Goal: Task Accomplishment & Management: Use online tool/utility

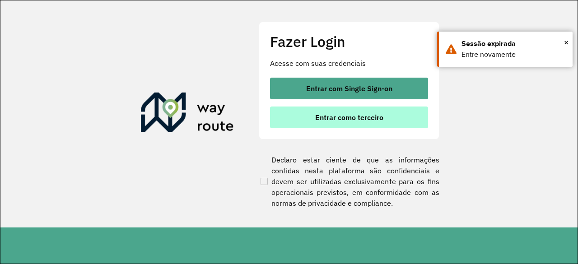
click at [370, 123] on button "Entrar como terceiro" at bounding box center [349, 118] width 158 height 22
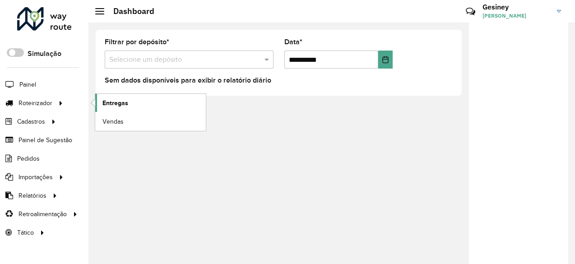
click at [119, 101] on span "Entregas" at bounding box center [116, 102] width 26 height 9
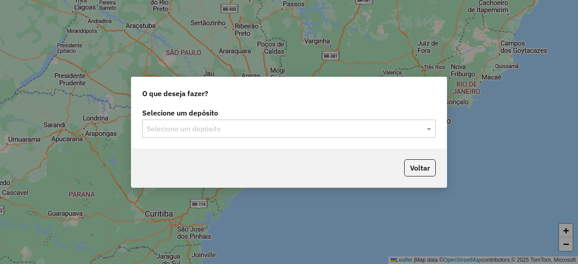
click at [280, 131] on input "text" at bounding box center [280, 129] width 267 height 11
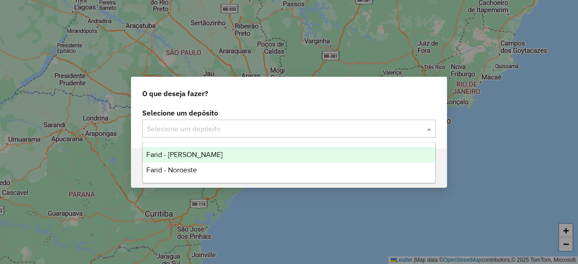
click at [204, 154] on span "Farid - [PERSON_NAME]" at bounding box center [184, 155] width 76 height 8
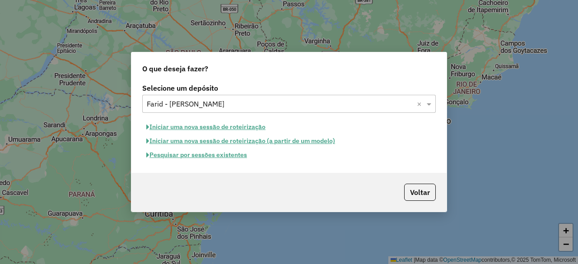
click at [216, 126] on button "Iniciar uma nova sessão de roteirização" at bounding box center [205, 127] width 127 height 14
select select "*"
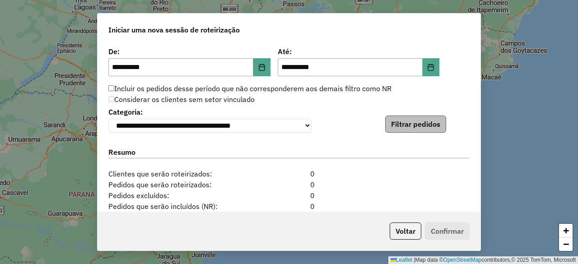
scroll to position [883, 0]
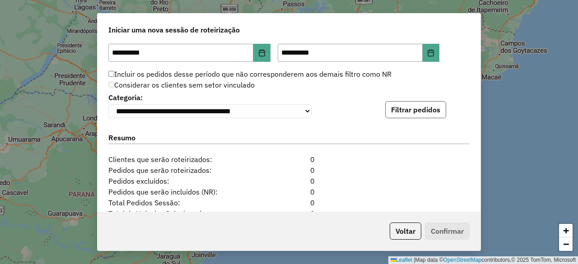
click at [420, 114] on button "Filtrar pedidos" at bounding box center [415, 109] width 61 height 17
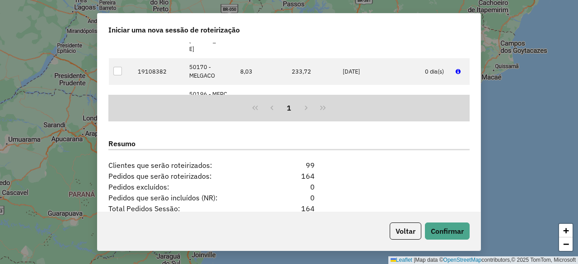
scroll to position [1159, 0]
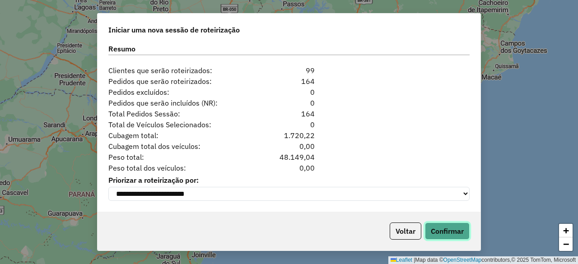
click at [444, 227] on button "Confirmar" at bounding box center [447, 231] width 45 height 17
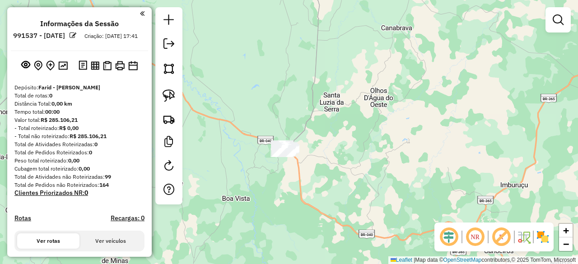
drag, startPoint x: 353, startPoint y: 80, endPoint x: 338, endPoint y: 150, distance: 70.8
click at [338, 150] on div "Janela de atendimento Grade de atendimento Capacidade Transportadoras Veículos …" at bounding box center [289, 132] width 578 height 264
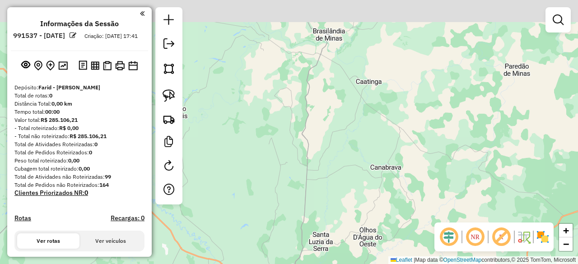
drag, startPoint x: 352, startPoint y: 96, endPoint x: 355, endPoint y: 175, distance: 79.6
click at [354, 185] on div "Janela de atendimento Grade de atendimento Capacidade Transportadoras Veículos …" at bounding box center [289, 132] width 578 height 264
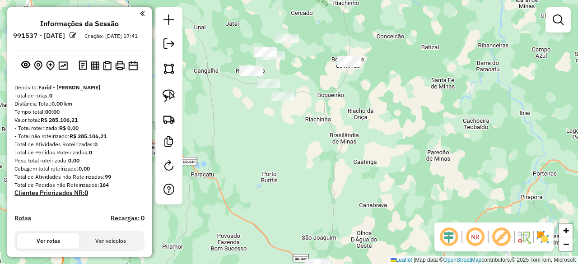
drag, startPoint x: 393, startPoint y: 160, endPoint x: 393, endPoint y: 167, distance: 6.8
click at [393, 167] on div "Janela de atendimento Grade de atendimento Capacidade Transportadoras Veículos …" at bounding box center [289, 132] width 578 height 264
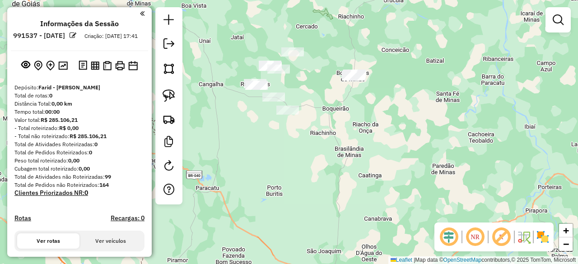
drag, startPoint x: 369, startPoint y: 112, endPoint x: 384, endPoint y: 157, distance: 47.4
click at [384, 157] on div "Janela de atendimento Grade de atendimento Capacidade Transportadoras Veículos …" at bounding box center [289, 132] width 578 height 264
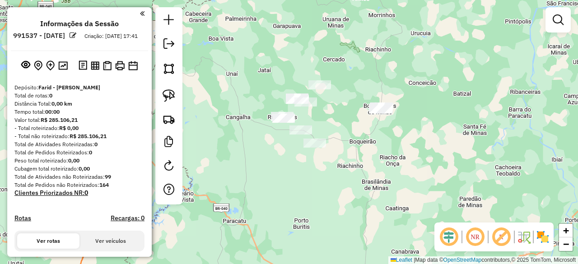
drag, startPoint x: 349, startPoint y: 158, endPoint x: 362, endPoint y: 158, distance: 13.1
click at [359, 158] on div "Janela de atendimento Grade de atendimento Capacidade Transportadoras Veículos …" at bounding box center [289, 132] width 578 height 264
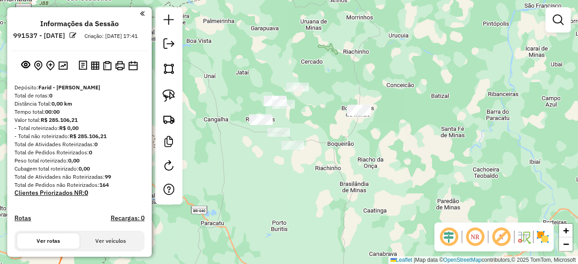
drag, startPoint x: 392, startPoint y: 153, endPoint x: 368, endPoint y: 155, distance: 24.0
click at [368, 155] on div "Janela de atendimento Grade de atendimento Capacidade Transportadoras Veículos …" at bounding box center [289, 132] width 578 height 264
click at [173, 93] on img at bounding box center [169, 95] width 13 height 13
drag, startPoint x: 341, startPoint y: 92, endPoint x: 336, endPoint y: 135, distance: 43.2
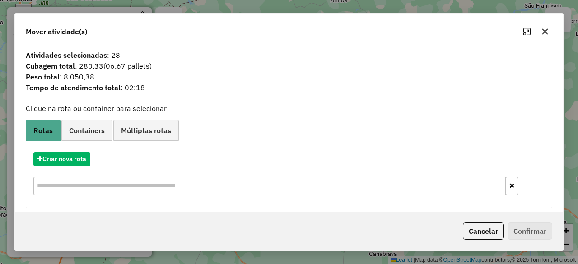
click at [547, 29] on icon "button" at bounding box center [545, 31] width 7 height 7
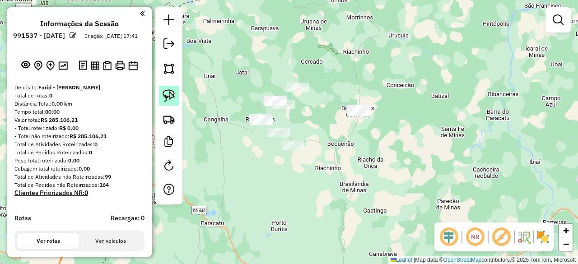
click at [173, 95] on img at bounding box center [169, 95] width 13 height 13
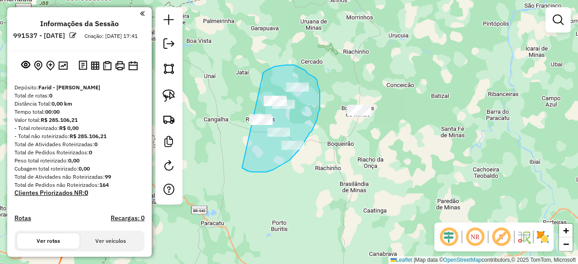
drag, startPoint x: 263, startPoint y: 73, endPoint x: 236, endPoint y: 164, distance: 95.2
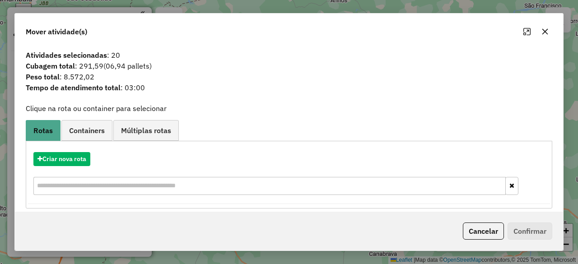
click at [544, 30] on icon "button" at bounding box center [545, 31] width 7 height 7
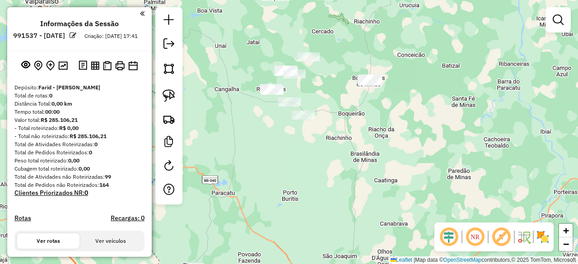
drag, startPoint x: 322, startPoint y: 227, endPoint x: 334, endPoint y: 178, distance: 50.3
click at [334, 179] on div "Janela de atendimento Grade de atendimento Capacidade Transportadoras Veículos …" at bounding box center [289, 132] width 578 height 264
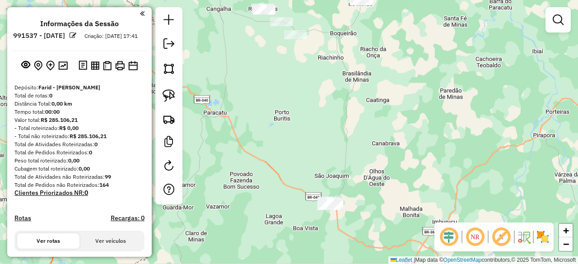
drag, startPoint x: 326, startPoint y: 196, endPoint x: 315, endPoint y: 132, distance: 65.1
click at [315, 132] on div "Janela de atendimento Grade de atendimento Capacidade Transportadoras Veículos …" at bounding box center [289, 132] width 578 height 264
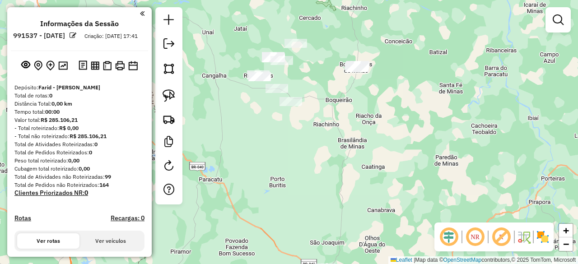
drag, startPoint x: 356, startPoint y: 102, endPoint x: 352, endPoint y: 192, distance: 90.4
click at [353, 192] on div "Janela de atendimento Grade de atendimento Capacidade Transportadoras Veículos …" at bounding box center [289, 132] width 578 height 264
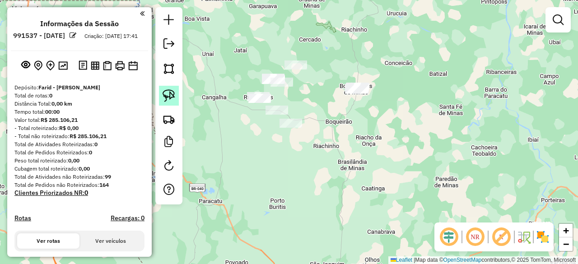
click at [172, 96] on img at bounding box center [169, 95] width 13 height 13
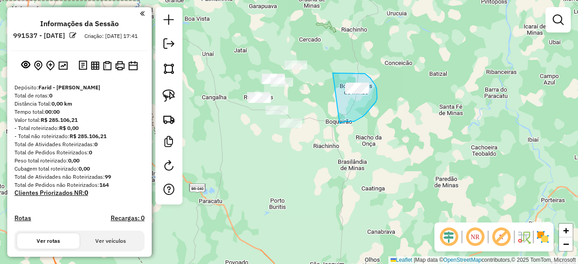
drag, startPoint x: 333, startPoint y: 73, endPoint x: 340, endPoint y: 123, distance: 50.6
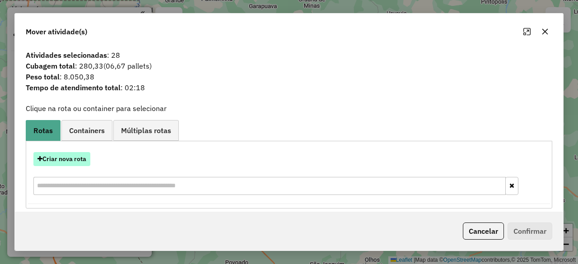
click at [79, 159] on button "Criar nova rota" at bounding box center [61, 159] width 57 height 14
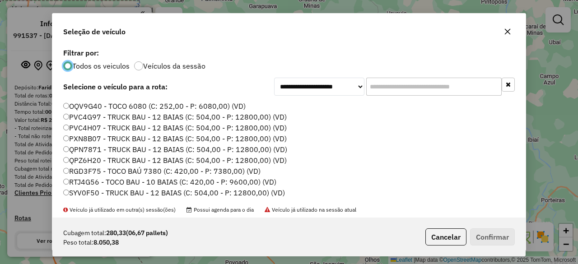
scroll to position [28, 0]
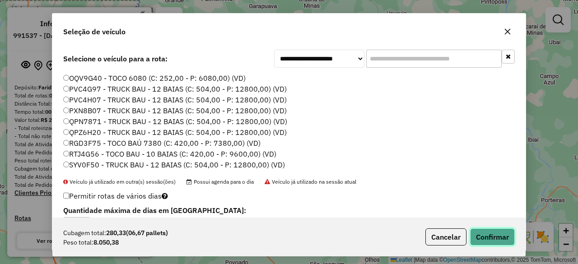
click at [473, 230] on button "Confirmar" at bounding box center [492, 237] width 45 height 17
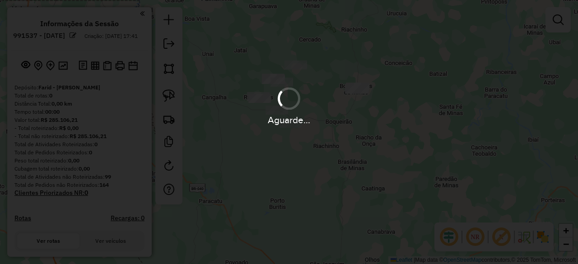
scroll to position [0, 0]
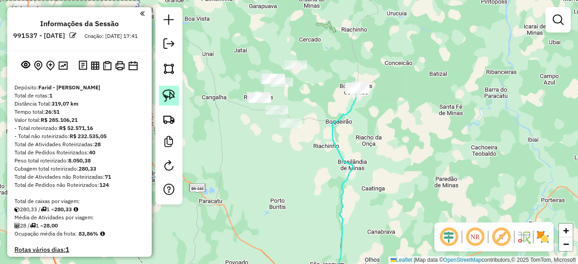
click at [167, 100] on img at bounding box center [169, 95] width 13 height 13
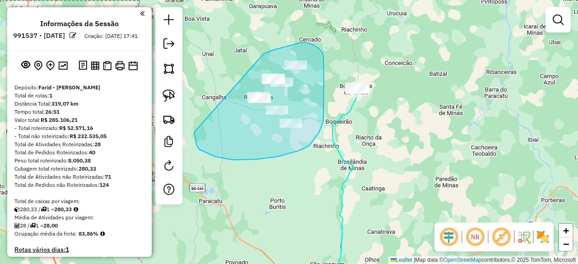
drag, startPoint x: 273, startPoint y: 50, endPoint x: 194, endPoint y: 132, distance: 113.7
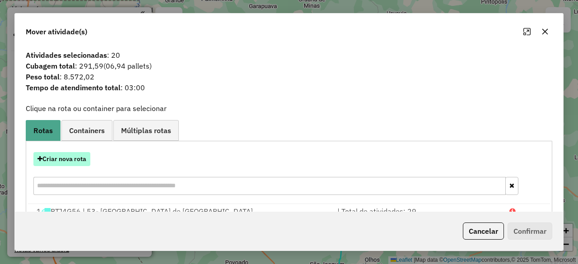
click at [75, 158] on button "Criar nova rota" at bounding box center [61, 159] width 57 height 14
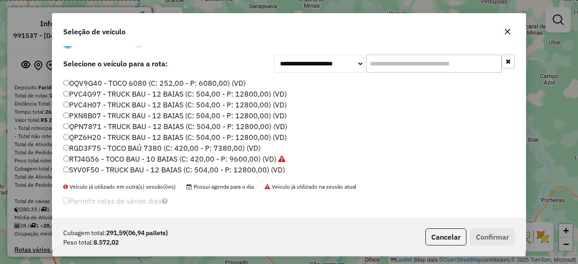
scroll to position [28, 0]
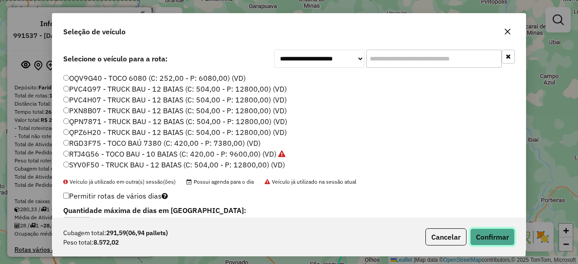
click at [488, 239] on button "Confirmar" at bounding box center [492, 237] width 45 height 17
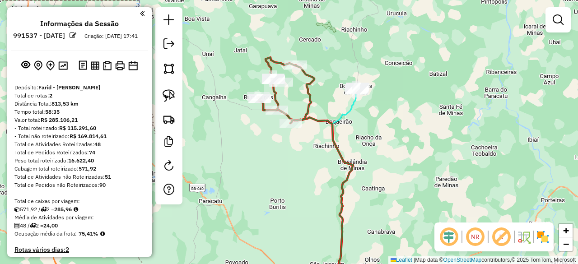
scroll to position [0, 0]
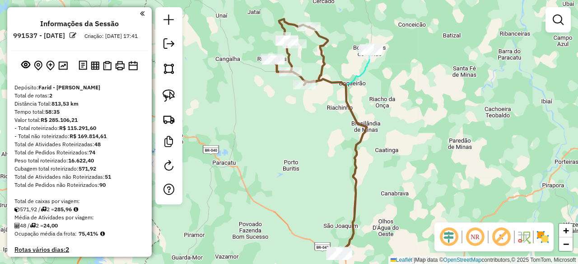
drag, startPoint x: 296, startPoint y: 198, endPoint x: 304, endPoint y: 110, distance: 89.0
click at [308, 122] on div "Janela de atendimento Grade de atendimento Capacidade Transportadoras Veículos …" at bounding box center [289, 132] width 578 height 264
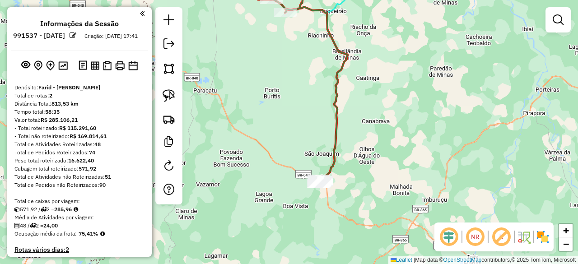
drag, startPoint x: 377, startPoint y: 190, endPoint x: 347, endPoint y: 165, distance: 39.4
click at [348, 166] on div "Janela de atendimento Grade de atendimento Capacidade Transportadoras Veículos …" at bounding box center [289, 132] width 578 height 264
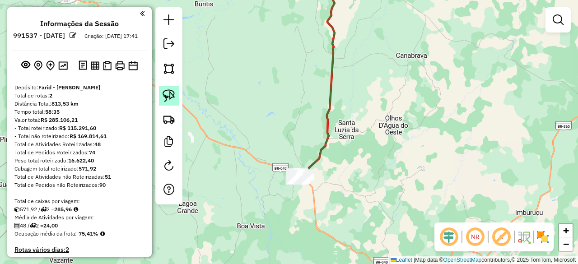
click at [175, 97] on link at bounding box center [169, 96] width 20 height 20
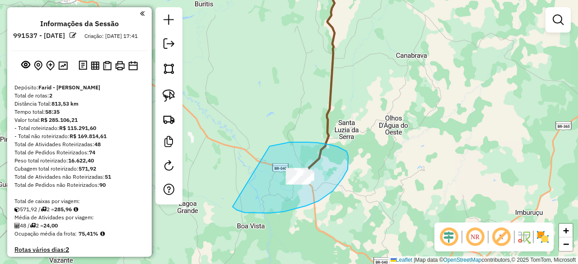
drag, startPoint x: 270, startPoint y: 146, endPoint x: 232, endPoint y: 206, distance: 70.4
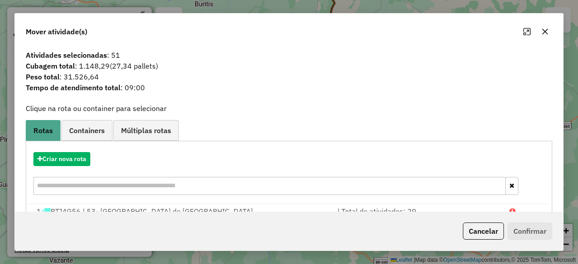
click at [542, 32] on icon "button" at bounding box center [545, 31] width 7 height 7
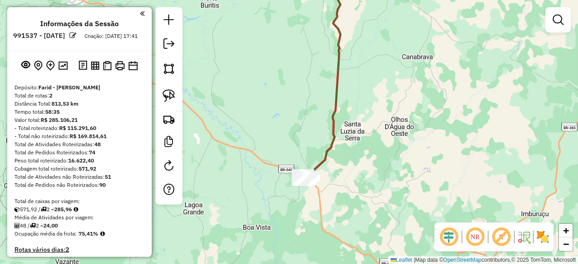
drag, startPoint x: 305, startPoint y: 191, endPoint x: 332, endPoint y: 193, distance: 27.2
click at [332, 193] on div "Janela de atendimento Grade de atendimento Capacidade Transportadoras Veículos …" at bounding box center [289, 132] width 578 height 264
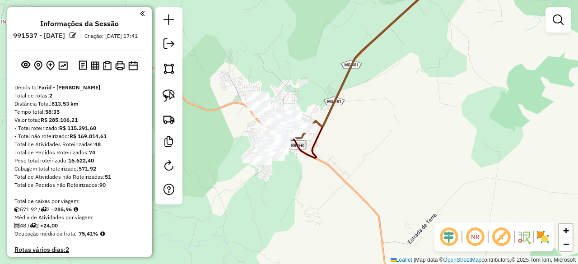
drag, startPoint x: 342, startPoint y: 215, endPoint x: 383, endPoint y: 134, distance: 91.5
click at [383, 134] on div "Janela de atendimento Grade de atendimento Capacidade Transportadoras Veículos …" at bounding box center [289, 132] width 578 height 264
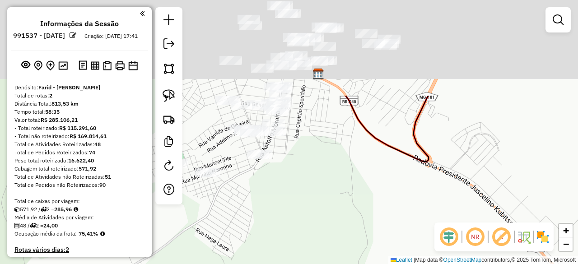
drag, startPoint x: 324, startPoint y: 83, endPoint x: 321, endPoint y: 220, distance: 136.9
click at [321, 218] on div "Janela de atendimento Grade de atendimento Capacidade Transportadoras Veículos …" at bounding box center [289, 132] width 578 height 264
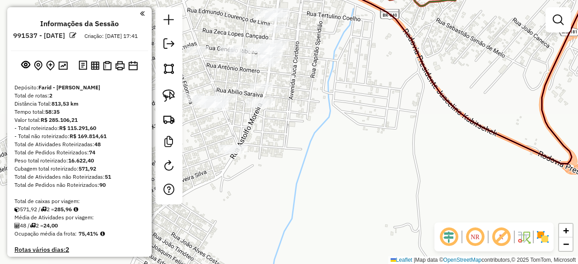
drag, startPoint x: 295, startPoint y: 176, endPoint x: 341, endPoint y: 196, distance: 50.8
click at [340, 196] on div "Janela de atendimento Grade de atendimento Capacidade Transportadoras Veículos …" at bounding box center [289, 132] width 578 height 264
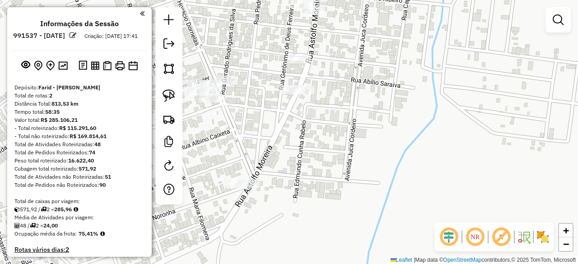
drag, startPoint x: 303, startPoint y: 144, endPoint x: 363, endPoint y: 213, distance: 91.5
click at [360, 211] on div "Janela de atendimento Grade de atendimento Capacidade Transportadoras Veículos …" at bounding box center [289, 132] width 578 height 264
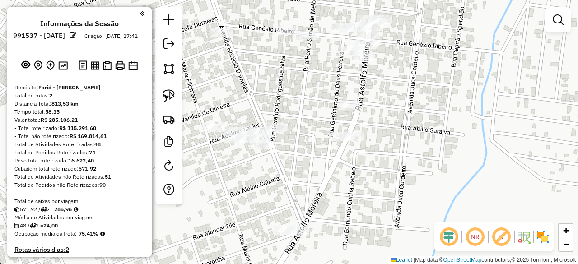
drag, startPoint x: 309, startPoint y: 175, endPoint x: 324, endPoint y: 181, distance: 16.6
click at [324, 181] on div "Janela de atendimento Grade de atendimento Capacidade Transportadoras Veículos …" at bounding box center [289, 132] width 578 height 264
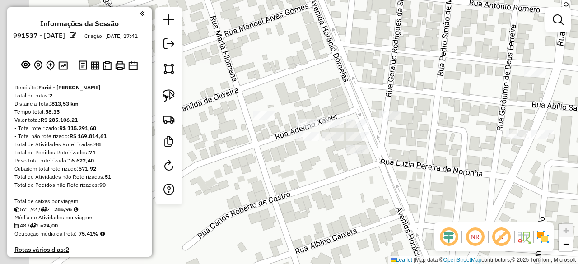
drag, startPoint x: 306, startPoint y: 150, endPoint x: 399, endPoint y: 175, distance: 95.8
click at [399, 175] on div "Janela de atendimento Grade de atendimento Capacidade Transportadoras Veículos …" at bounding box center [289, 132] width 578 height 264
drag, startPoint x: 172, startPoint y: 94, endPoint x: 210, endPoint y: 99, distance: 38.2
click at [172, 94] on img at bounding box center [169, 95] width 13 height 13
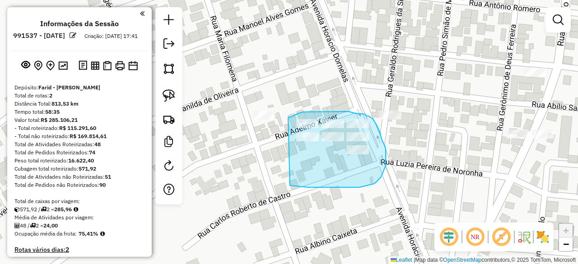
drag, startPoint x: 288, startPoint y: 117, endPoint x: 290, endPoint y: 186, distance: 68.2
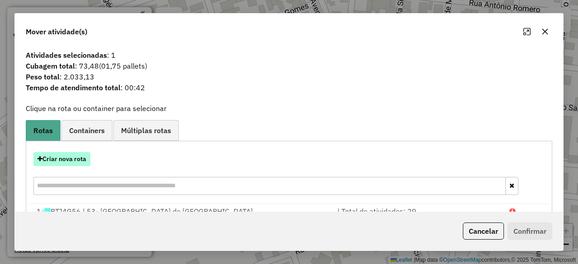
click at [62, 158] on button "Criar nova rota" at bounding box center [61, 159] width 57 height 14
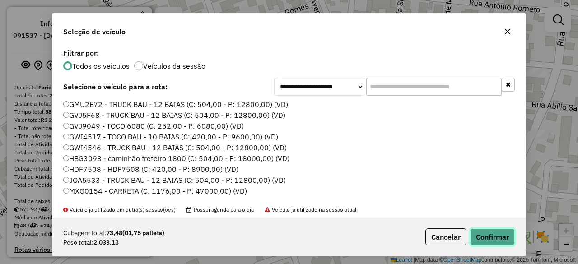
click at [499, 236] on button "Confirmar" at bounding box center [492, 237] width 45 height 17
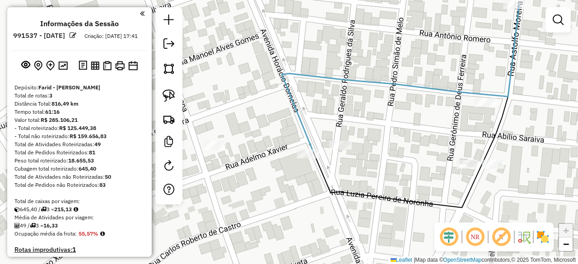
drag, startPoint x: 411, startPoint y: 133, endPoint x: 278, endPoint y: 202, distance: 149.7
click at [278, 202] on div "Janela de atendimento Grade de atendimento Capacidade Transportadoras Veículos …" at bounding box center [289, 132] width 578 height 264
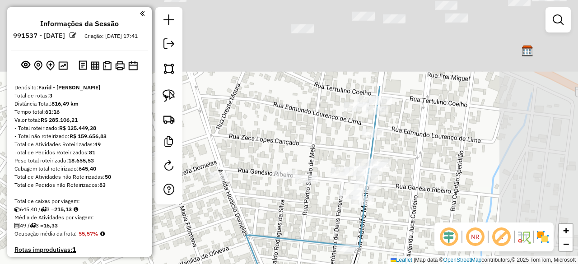
drag, startPoint x: 480, startPoint y: 108, endPoint x: 367, endPoint y: 231, distance: 166.9
click at [368, 231] on div "Janela de atendimento Grade de atendimento Capacidade Transportadoras Veículos …" at bounding box center [289, 132] width 578 height 264
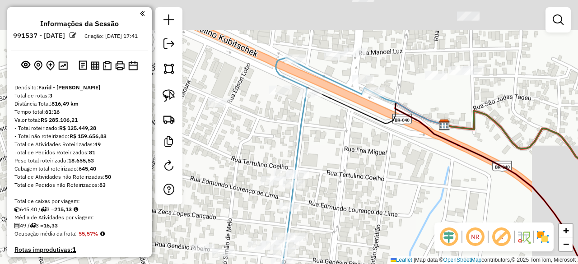
drag, startPoint x: 425, startPoint y: 142, endPoint x: 316, endPoint y: 255, distance: 156.9
click at [316, 253] on div "Janela de atendimento Grade de atendimento Capacidade Transportadoras Veículos …" at bounding box center [289, 132] width 578 height 264
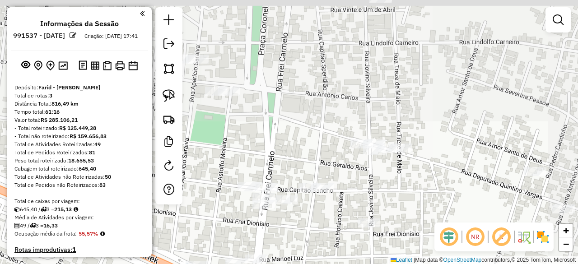
drag, startPoint x: 362, startPoint y: 189, endPoint x: 336, endPoint y: 263, distance: 78.6
click at [336, 263] on div "Janela de atendimento Grade de atendimento Capacidade Transportadoras Veículos …" at bounding box center [289, 132] width 578 height 264
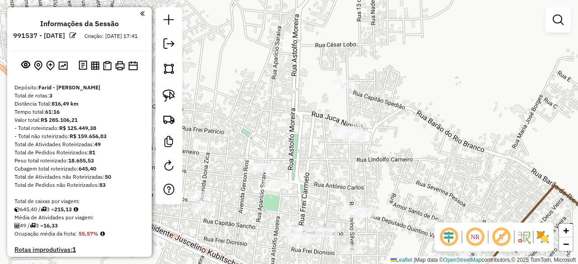
drag, startPoint x: 416, startPoint y: 184, endPoint x: 414, endPoint y: 188, distance: 5.1
click at [414, 188] on div "Janela de atendimento Grade de atendimento Capacidade Transportadoras Veículos …" at bounding box center [289, 132] width 578 height 264
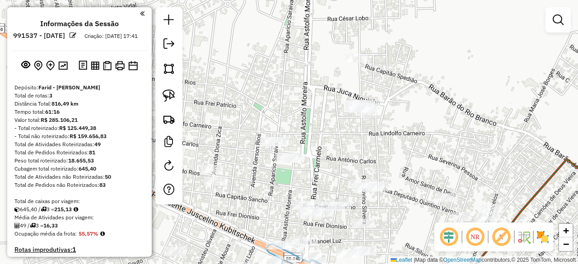
drag, startPoint x: 337, startPoint y: 178, endPoint x: 351, endPoint y: 149, distance: 32.7
click at [351, 149] on div "Janela de atendimento Grade de atendimento Capacidade Transportadoras Veículos …" at bounding box center [289, 132] width 578 height 264
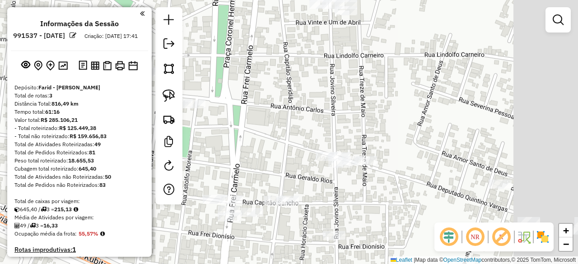
drag, startPoint x: 396, startPoint y: 103, endPoint x: 297, endPoint y: 96, distance: 99.1
click at [297, 96] on div "Janela de atendimento Grade de atendimento Capacidade Transportadoras Veículos …" at bounding box center [289, 132] width 578 height 264
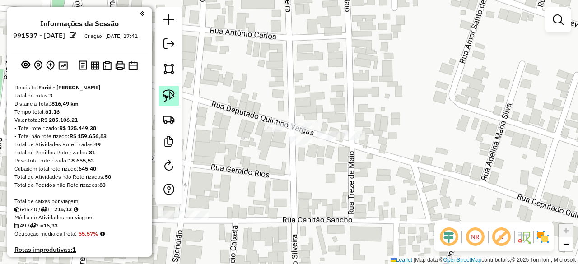
click at [173, 97] on img at bounding box center [169, 95] width 13 height 13
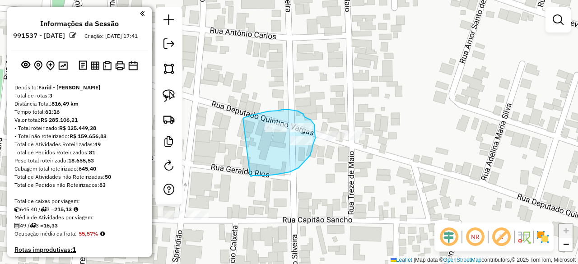
drag, startPoint x: 243, startPoint y: 119, endPoint x: 250, endPoint y: 175, distance: 56.4
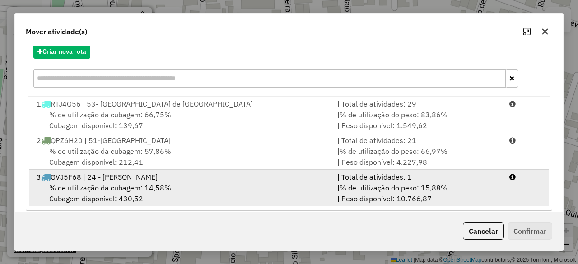
scroll to position [116, 0]
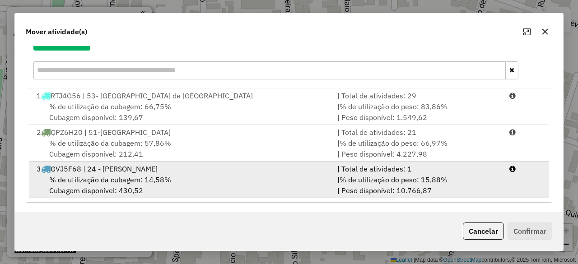
click at [117, 176] on span "% de utilização da cubagem: 14,58%" at bounding box center [110, 179] width 122 height 9
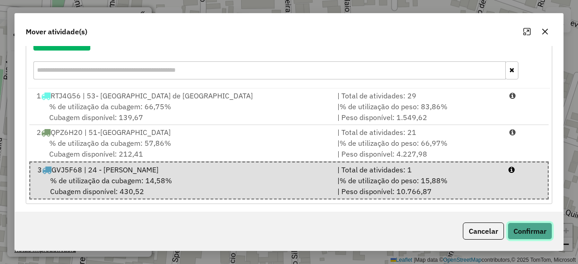
click at [525, 227] on button "Confirmar" at bounding box center [530, 231] width 45 height 17
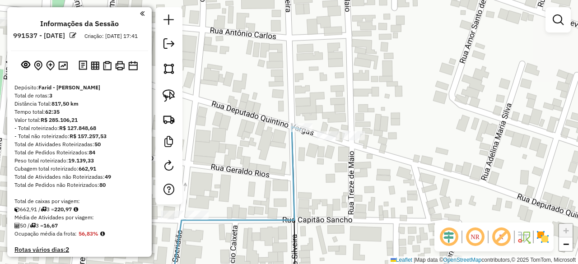
scroll to position [0, 0]
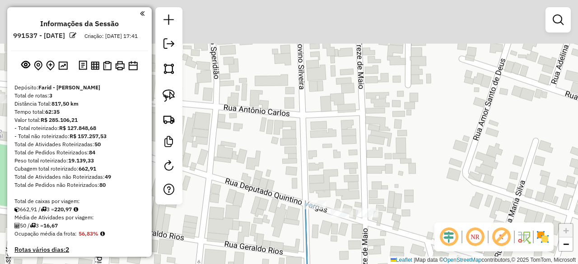
drag, startPoint x: 377, startPoint y: 111, endPoint x: 406, endPoint y: 249, distance: 141.2
click at [406, 248] on div "Janela de atendimento Grade de atendimento Capacidade Transportadoras Veículos …" at bounding box center [289, 132] width 578 height 264
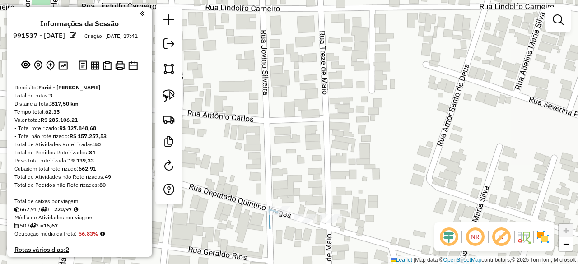
drag, startPoint x: 367, startPoint y: 189, endPoint x: 309, endPoint y: 140, distance: 75.6
click at [309, 140] on div "Janela de atendimento Grade de atendimento Capacidade Transportadoras Veículos …" at bounding box center [289, 132] width 578 height 264
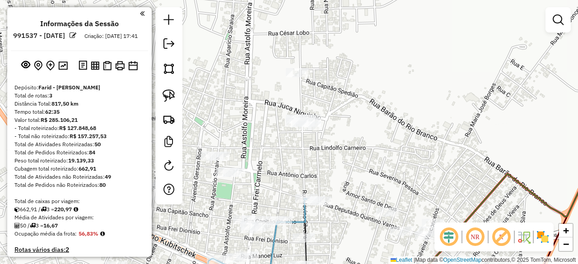
drag, startPoint x: 335, startPoint y: 161, endPoint x: 345, endPoint y: 217, distance: 56.8
click at [345, 217] on div "Janela de atendimento Grade de atendimento Capacidade Transportadoras Veículos …" at bounding box center [289, 132] width 578 height 264
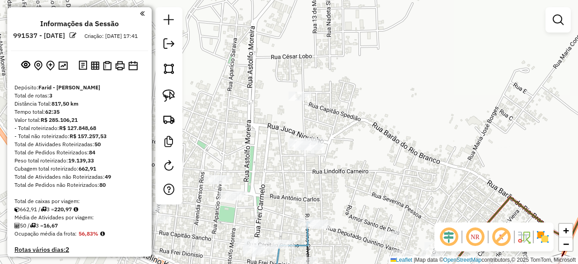
drag, startPoint x: 346, startPoint y: 200, endPoint x: 328, endPoint y: 148, distance: 55.0
click at [329, 150] on div "Janela de atendimento Grade de atendimento Capacidade Transportadoras Veículos …" at bounding box center [289, 132] width 578 height 264
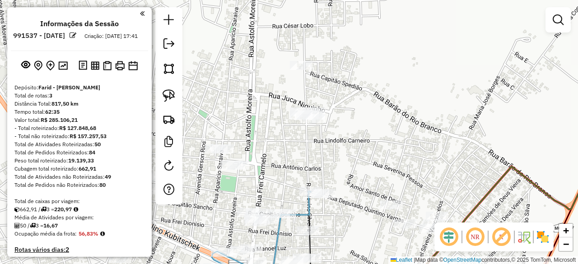
drag, startPoint x: 326, startPoint y: 174, endPoint x: 350, endPoint y: 184, distance: 25.8
click at [350, 183] on div "Janela de atendimento Grade de atendimento Capacidade Transportadoras Veículos …" at bounding box center [289, 132] width 578 height 264
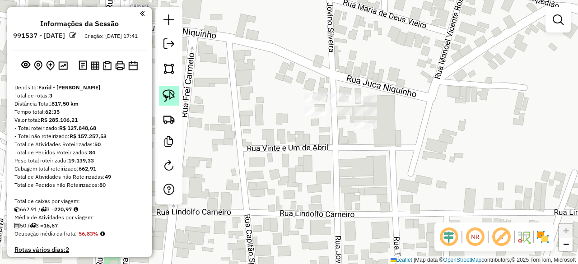
click at [169, 94] on img at bounding box center [169, 95] width 13 height 13
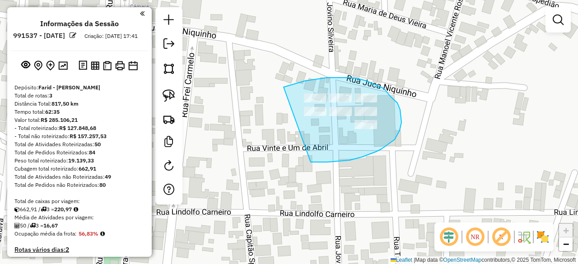
drag, startPoint x: 305, startPoint y: 81, endPoint x: 307, endPoint y: 162, distance: 80.9
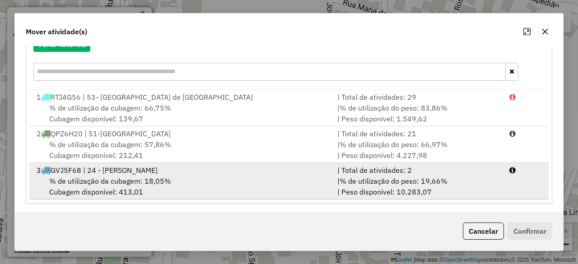
scroll to position [116, 0]
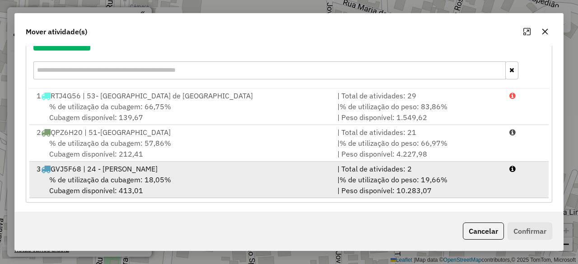
drag, startPoint x: 146, startPoint y: 186, endPoint x: 257, endPoint y: 192, distance: 110.4
click at [146, 185] on div "% de utilização da cubagem: 18,05% Cubagem disponível: 413,01" at bounding box center [181, 185] width 301 height 22
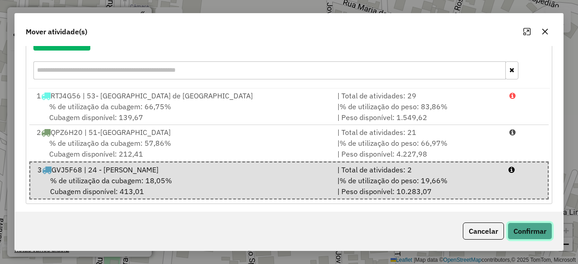
click at [539, 228] on button "Confirmar" at bounding box center [530, 231] width 45 height 17
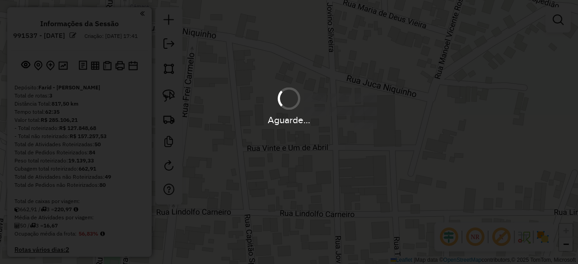
scroll to position [0, 0]
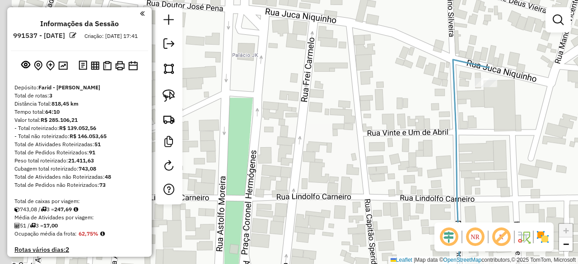
drag, startPoint x: 283, startPoint y: 172, endPoint x: 473, endPoint y: 140, distance: 193.4
click at [474, 141] on div "Janela de atendimento Grade de atendimento Capacidade Transportadoras Veículos …" at bounding box center [289, 132] width 578 height 264
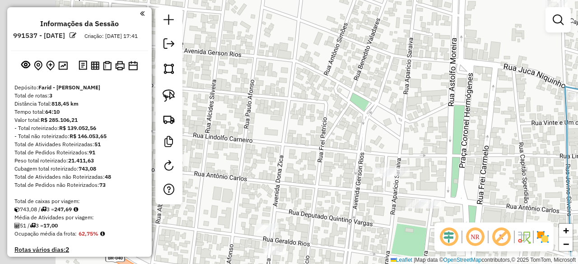
drag, startPoint x: 306, startPoint y: 153, endPoint x: 422, endPoint y: 140, distance: 116.4
click at [425, 142] on div "Janela de atendimento Grade de atendimento Capacidade Transportadoras Veículos …" at bounding box center [289, 132] width 578 height 264
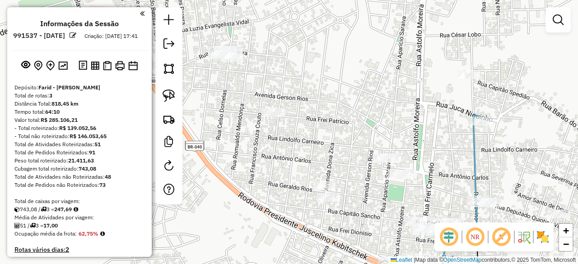
drag, startPoint x: 250, startPoint y: 154, endPoint x: 318, endPoint y: 178, distance: 72.3
click at [303, 172] on div "Janela de atendimento Grade de atendimento Capacidade Transportadoras Veículos …" at bounding box center [289, 132] width 578 height 264
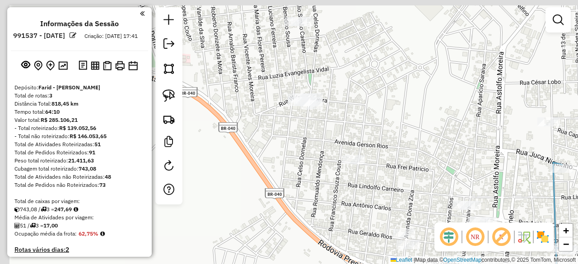
drag, startPoint x: 302, startPoint y: 148, endPoint x: 321, endPoint y: 178, distance: 36.0
click at [321, 178] on div "Janela de atendimento Grade de atendimento Capacidade Transportadoras Veículos …" at bounding box center [289, 132] width 578 height 264
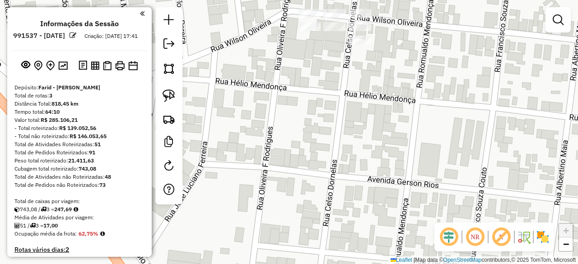
drag, startPoint x: 327, startPoint y: 91, endPoint x: 307, endPoint y: 193, distance: 104.0
click at [308, 188] on div "Janela de atendimento Grade de atendimento Capacidade Transportadoras Veículos …" at bounding box center [289, 132] width 578 height 264
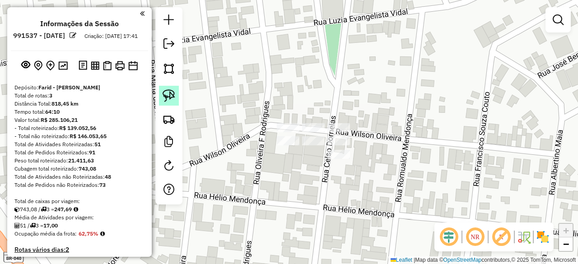
click at [168, 98] on img at bounding box center [169, 95] width 13 height 13
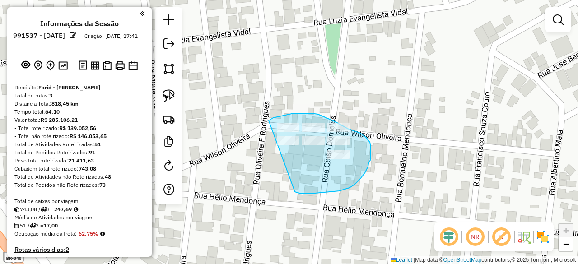
drag, startPoint x: 269, startPoint y: 121, endPoint x: 289, endPoint y: 185, distance: 67.6
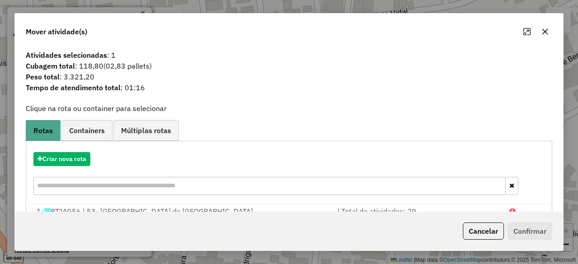
scroll to position [116, 0]
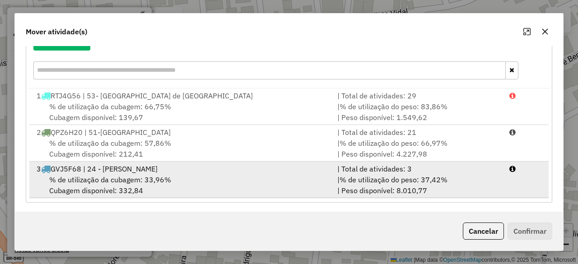
click at [107, 175] on span "% de utilização da cubagem: 33,96%" at bounding box center [110, 179] width 122 height 9
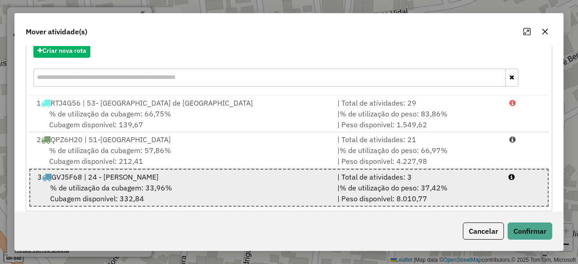
scroll to position [117, 0]
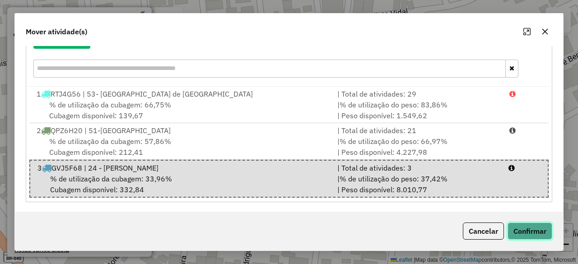
click at [539, 228] on button "Confirmar" at bounding box center [530, 231] width 45 height 17
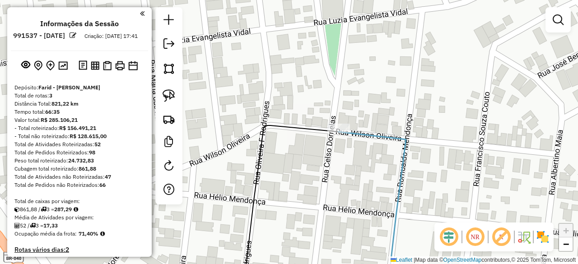
scroll to position [0, 0]
select select "**********"
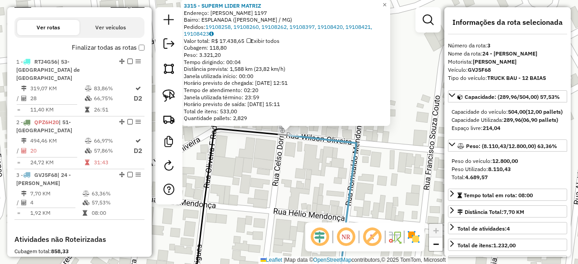
scroll to position [413, 0]
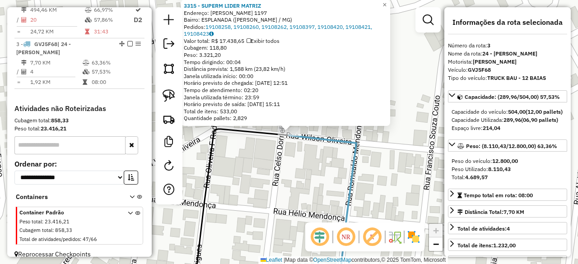
click at [309, 170] on div "3315 - SUPERM LIDER MATRIZ Endereço: [PERSON_NAME] 1197 Bairro: ESPLANADA ([PER…" at bounding box center [289, 132] width 578 height 264
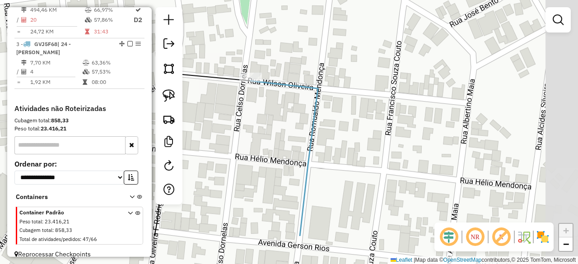
drag, startPoint x: 416, startPoint y: 186, endPoint x: 358, endPoint y: 99, distance: 104.5
click at [358, 100] on div "Janela de atendimento Grade de atendimento Capacidade Transportadoras Veículos …" at bounding box center [289, 132] width 578 height 264
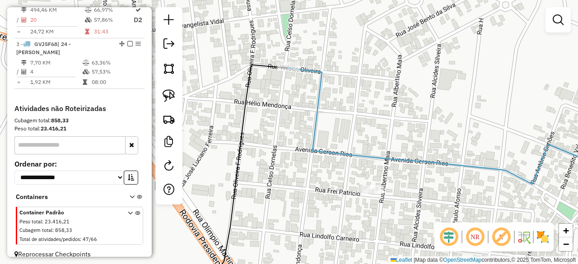
drag, startPoint x: 421, startPoint y: 145, endPoint x: 364, endPoint y: 87, distance: 81.8
click at [364, 87] on div "Janela de atendimento Grade de atendimento Capacidade Transportadoras Veículos …" at bounding box center [289, 132] width 578 height 264
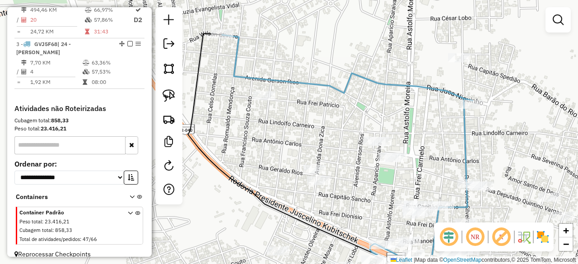
drag, startPoint x: 417, startPoint y: 154, endPoint x: 341, endPoint y: 117, distance: 83.8
click at [341, 118] on div "Janela de atendimento Grade de atendimento Capacidade Transportadoras Veículos …" at bounding box center [289, 132] width 578 height 264
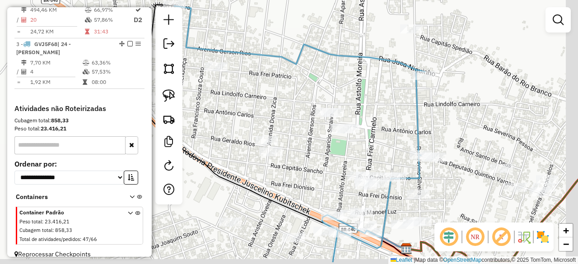
drag, startPoint x: 429, startPoint y: 150, endPoint x: 379, endPoint y: 119, distance: 58.0
click at [379, 119] on div "Janela de atendimento Grade de atendimento Capacidade Transportadoras Veículos …" at bounding box center [289, 132] width 578 height 264
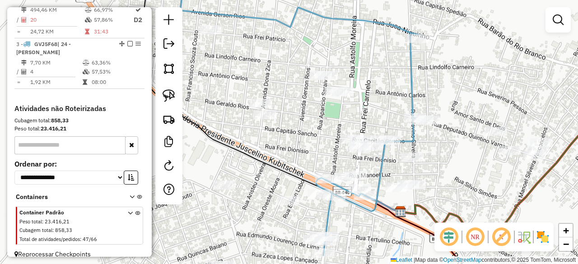
drag, startPoint x: 391, startPoint y: 138, endPoint x: 381, endPoint y: 89, distance: 49.4
click at [381, 91] on div "Janela de atendimento Grade de atendimento Capacidade Transportadoras Veículos …" at bounding box center [289, 132] width 578 height 264
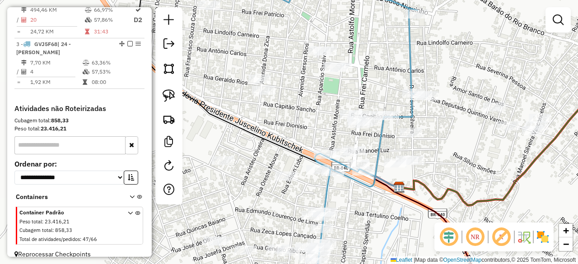
drag, startPoint x: 445, startPoint y: 115, endPoint x: 462, endPoint y: 122, distance: 18.2
click at [462, 122] on div "Janela de atendimento Grade de atendimento Capacidade Transportadoras Veículos …" at bounding box center [289, 132] width 578 height 264
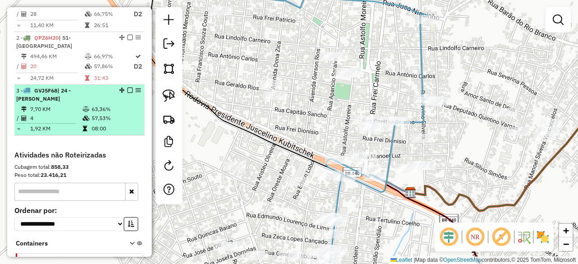
scroll to position [368, 0]
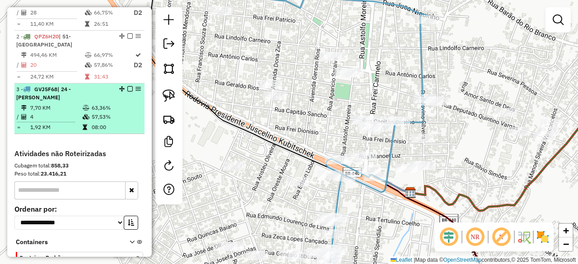
click at [127, 86] on em at bounding box center [129, 88] width 5 height 5
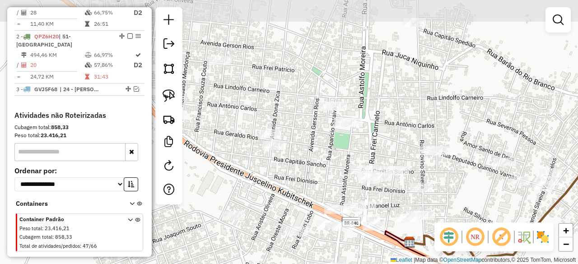
drag, startPoint x: 290, startPoint y: 53, endPoint x: 288, endPoint y: 123, distance: 70.0
click at [288, 118] on div "Janela de atendimento Grade de atendimento Capacidade Transportadoras Veículos …" at bounding box center [289, 132] width 578 height 264
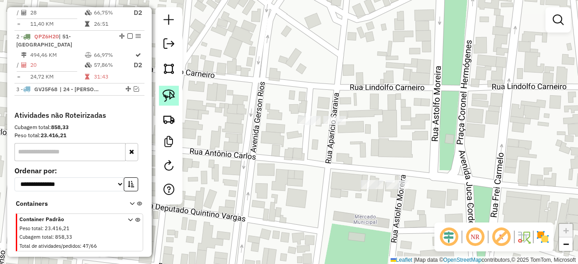
click at [168, 93] on img at bounding box center [169, 95] width 13 height 13
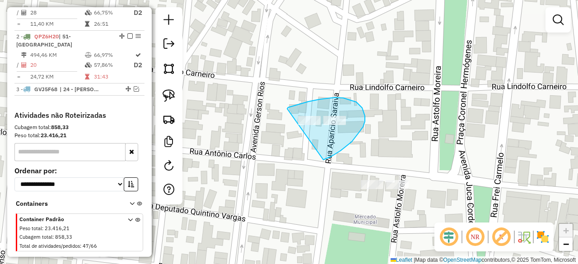
drag, startPoint x: 287, startPoint y: 109, endPoint x: 275, endPoint y: 167, distance: 59.1
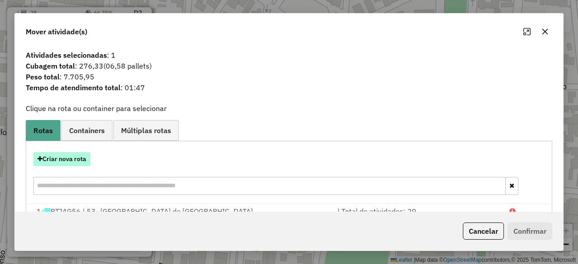
click at [75, 159] on button "Criar nova rota" at bounding box center [61, 159] width 57 height 14
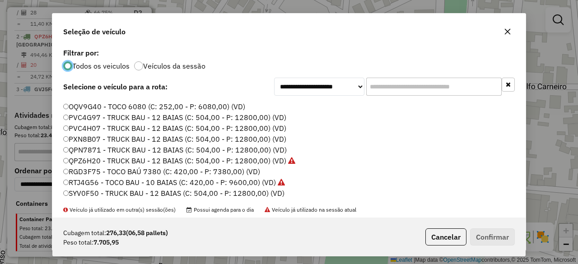
scroll to position [96, 0]
click at [501, 237] on button "Confirmar" at bounding box center [492, 237] width 45 height 17
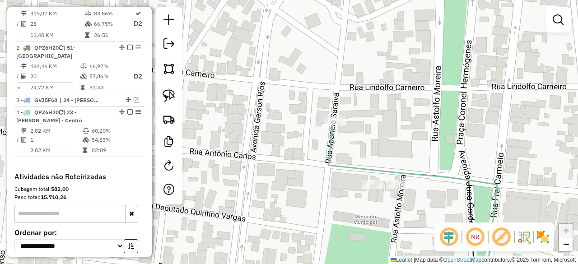
scroll to position [379, 0]
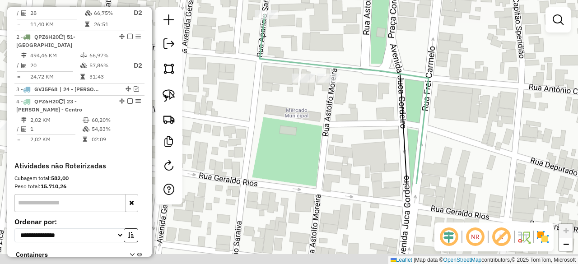
drag, startPoint x: 318, startPoint y: 192, endPoint x: 249, endPoint y: 85, distance: 126.8
click at [249, 85] on div "Janela de atendimento Grade de atendimento Capacidade Transportadoras Veículos …" at bounding box center [289, 132] width 578 height 264
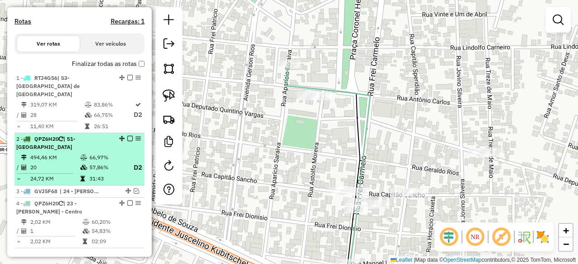
scroll to position [288, 0]
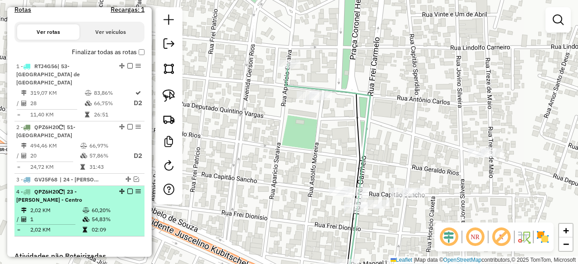
click at [127, 189] on em at bounding box center [129, 191] width 5 height 5
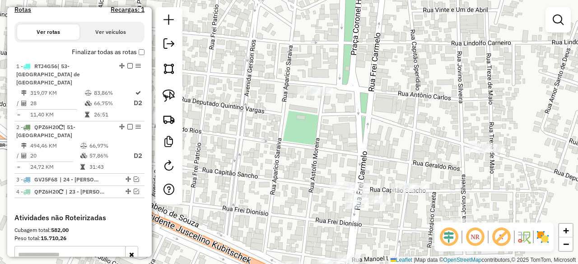
drag, startPoint x: 331, startPoint y: 154, endPoint x: 313, endPoint y: 116, distance: 41.6
click at [313, 117] on div "Janela de atendimento Grade de atendimento Capacidade Transportadoras Veículos …" at bounding box center [289, 132] width 578 height 264
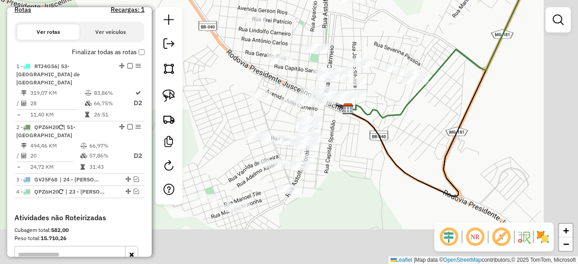
drag, startPoint x: 460, startPoint y: 196, endPoint x: 415, endPoint y: 115, distance: 92.2
click at [415, 115] on div "Janela de atendimento Grade de atendimento Capacidade Transportadoras Veículos …" at bounding box center [289, 132] width 578 height 264
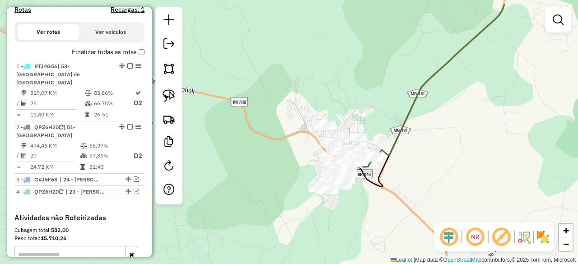
drag, startPoint x: 431, startPoint y: 148, endPoint x: 402, endPoint y: 182, distance: 45.2
click at [402, 181] on div "Janela de atendimento Grade de atendimento Capacidade Transportadoras Veículos …" at bounding box center [289, 132] width 578 height 264
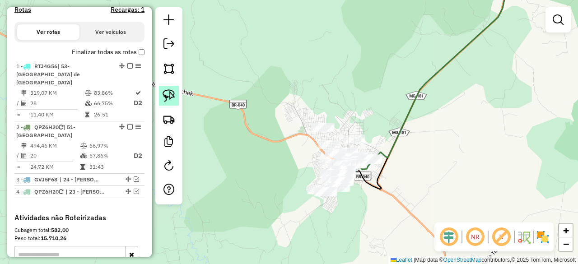
click at [173, 92] on img at bounding box center [169, 95] width 13 height 13
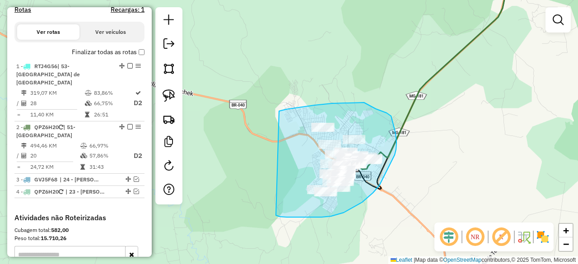
drag, startPoint x: 337, startPoint y: 103, endPoint x: 281, endPoint y: 210, distance: 121.4
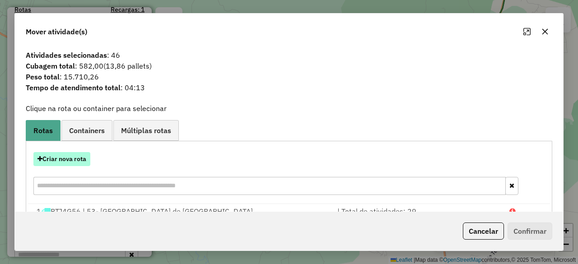
click at [75, 157] on button "Criar nova rota" at bounding box center [61, 159] width 57 height 14
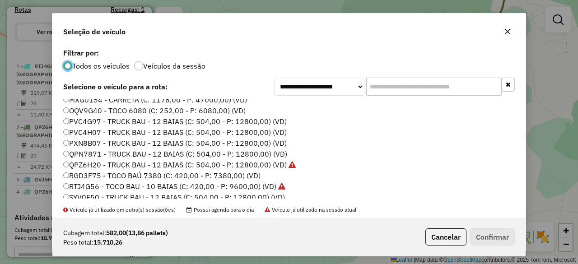
scroll to position [96, 0]
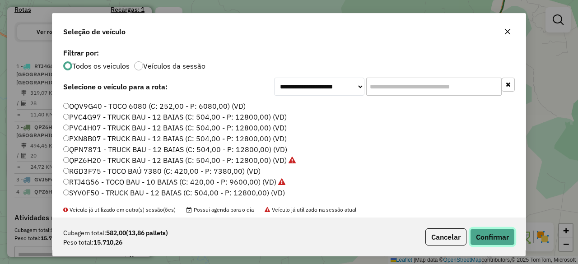
click at [499, 234] on button "Confirmar" at bounding box center [492, 237] width 45 height 17
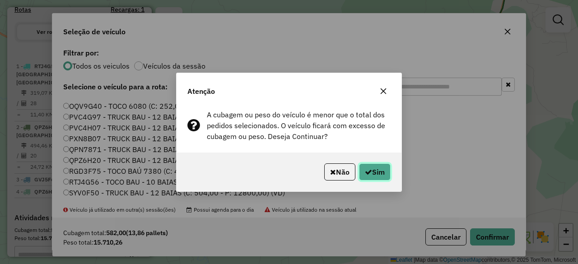
click at [379, 175] on button "Sim" at bounding box center [375, 172] width 32 height 17
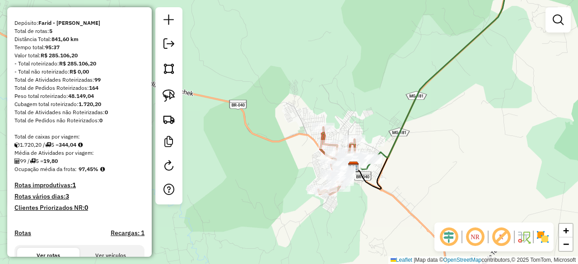
scroll to position [62, 0]
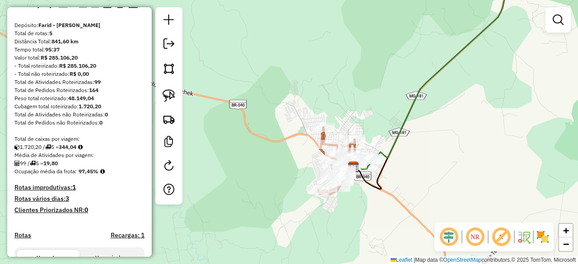
click at [341, 93] on div "Janela de atendimento Grade de atendimento Capacidade Transportadoras Veículos …" at bounding box center [289, 132] width 578 height 264
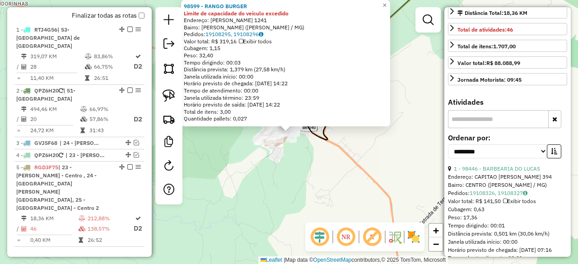
scroll to position [226, 0]
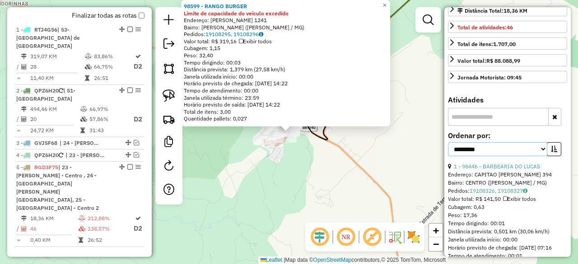
click at [520, 156] on select "**********" at bounding box center [497, 149] width 99 height 14
select select "*********"
click at [448, 155] on select "**********" at bounding box center [497, 149] width 99 height 14
click at [555, 156] on button "button" at bounding box center [554, 149] width 14 height 14
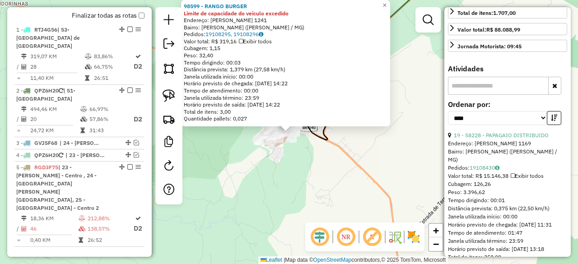
scroll to position [271, 0]
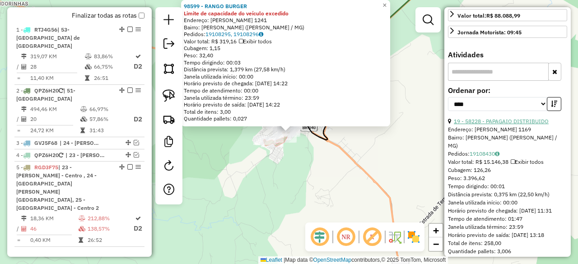
click at [514, 125] on link "19 - 58228 - PAPAGAIO DISTRIBUIDO" at bounding box center [501, 121] width 95 height 7
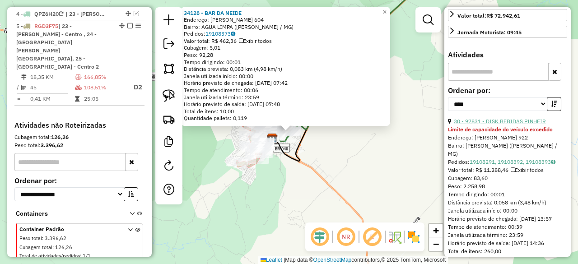
click at [513, 125] on link "30 - 97831 - DISK BEBIDAS PINHEIR" at bounding box center [500, 121] width 92 height 7
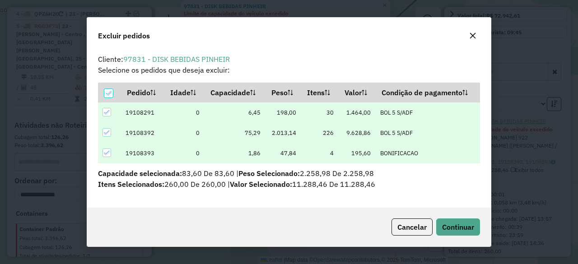
scroll to position [0, 0]
click at [472, 228] on span "Continuar" at bounding box center [458, 227] width 32 height 9
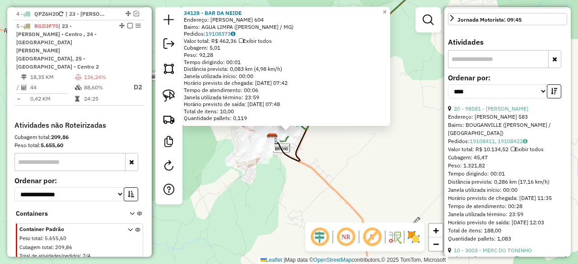
scroll to position [308, 0]
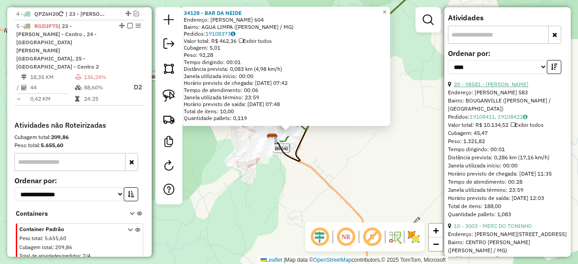
click at [515, 88] on link "20 - 98581 - [PERSON_NAME]" at bounding box center [491, 84] width 75 height 7
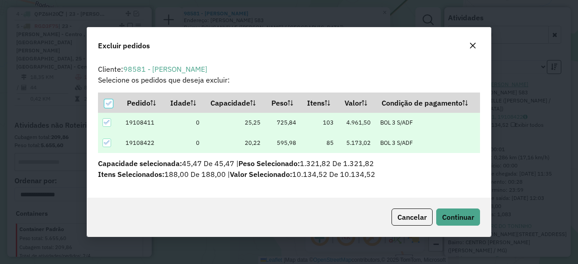
scroll to position [0, 0]
click at [461, 216] on span "Continuar" at bounding box center [458, 217] width 32 height 9
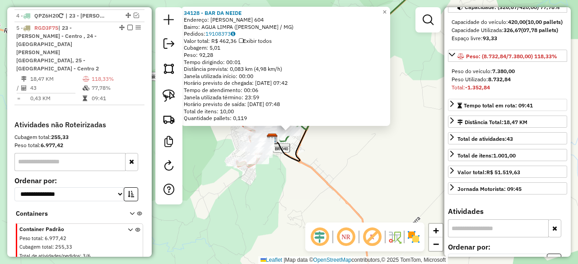
scroll to position [127, 0]
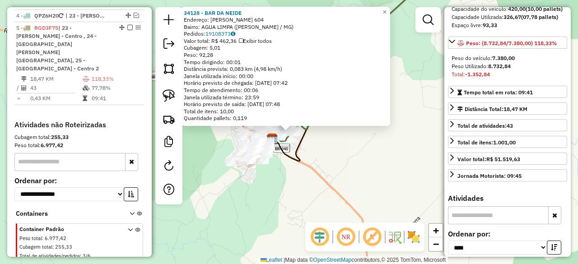
click at [278, 194] on div "34128 - BAR DA [PERSON_NAME]: [PERSON_NAME] 604 Bairro: AGUA LIMPA ([PERSON_NAM…" at bounding box center [289, 132] width 578 height 264
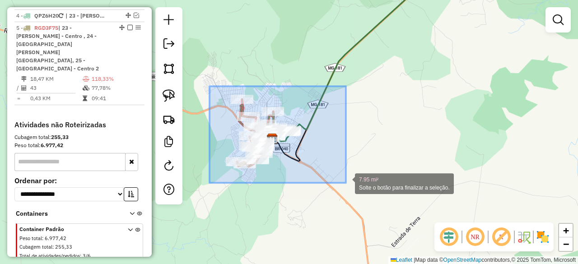
drag, startPoint x: 210, startPoint y: 98, endPoint x: 374, endPoint y: 176, distance: 181.7
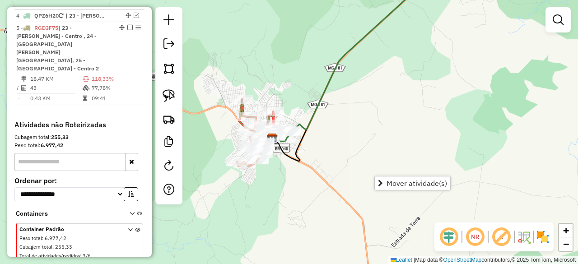
click at [408, 142] on div "Janela de atendimento Grade de atendimento Capacidade Transportadoras Veículos …" at bounding box center [289, 132] width 578 height 264
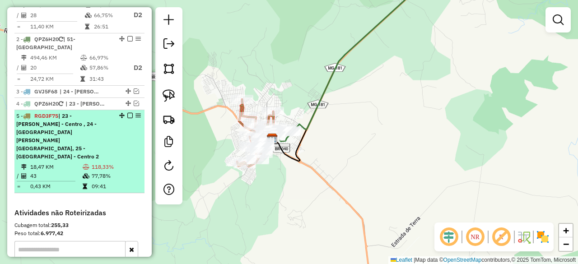
scroll to position [329, 0]
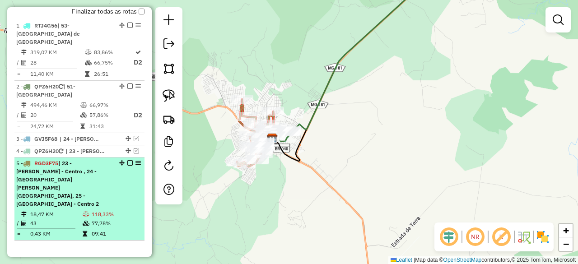
click at [129, 160] on em at bounding box center [129, 162] width 5 height 5
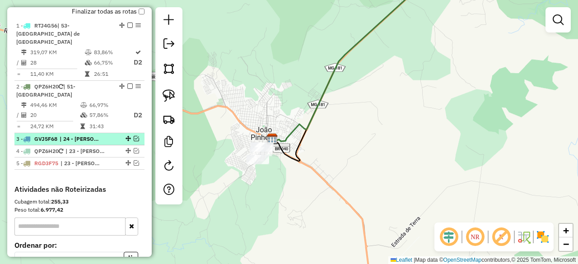
click at [134, 136] on em at bounding box center [136, 138] width 5 height 5
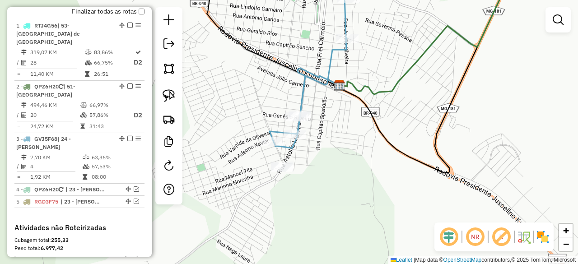
drag, startPoint x: 209, startPoint y: 137, endPoint x: 215, endPoint y: 147, distance: 12.2
click at [215, 147] on div "Janela de atendimento Grade de atendimento Capacidade Transportadoras Veículos …" at bounding box center [289, 132] width 578 height 264
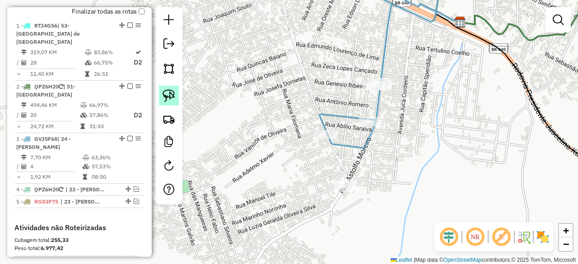
click at [164, 98] on img at bounding box center [169, 95] width 13 height 13
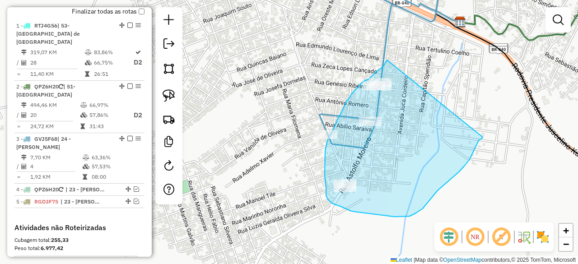
drag, startPoint x: 387, startPoint y: 60, endPoint x: 482, endPoint y: 137, distance: 122.4
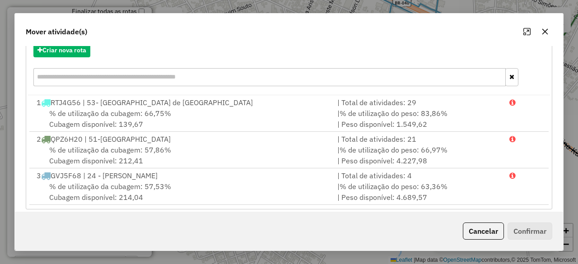
scroll to position [116, 0]
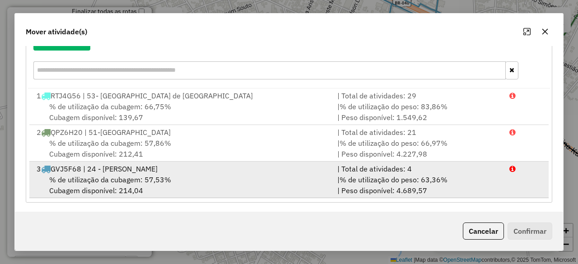
click at [102, 177] on span "% de utilização da cubagem: 57,53%" at bounding box center [110, 179] width 122 height 9
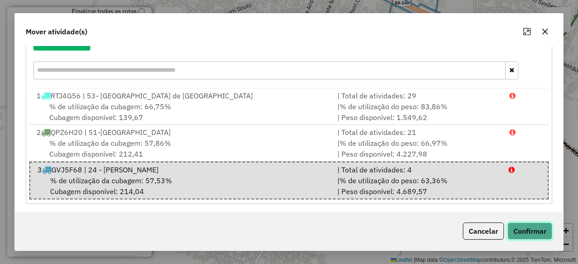
click at [541, 234] on button "Confirmar" at bounding box center [530, 231] width 45 height 17
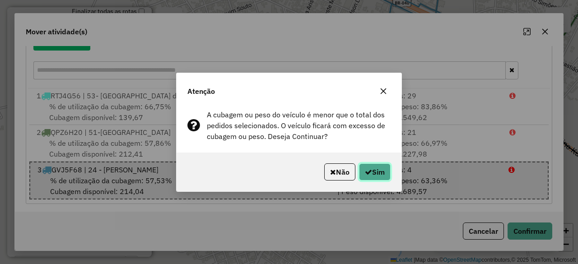
click at [379, 168] on button "Sim" at bounding box center [375, 172] width 32 height 17
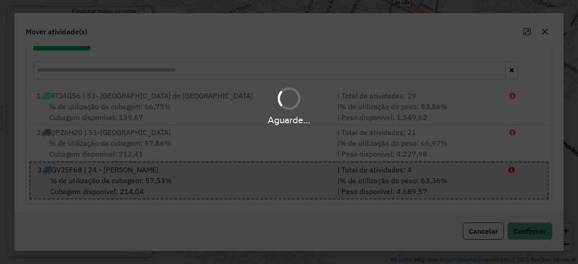
scroll to position [0, 0]
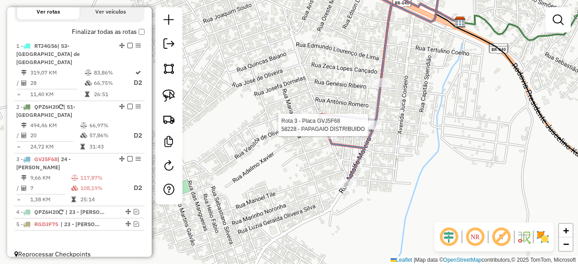
select select "*********"
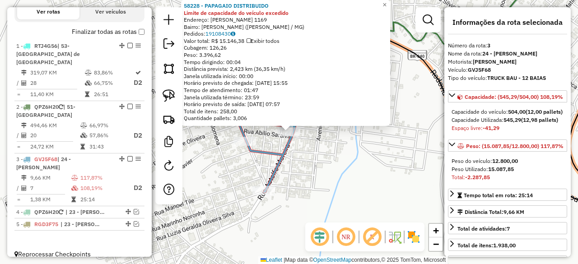
click at [365, 183] on div "58228 - PAPAGAIO DISTRIBUIDO Limite de capacidade do veículo excedido Endereço:…" at bounding box center [289, 132] width 578 height 264
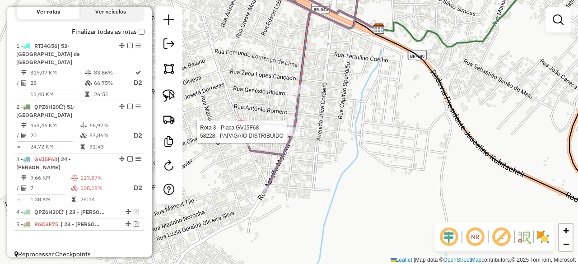
select select "*********"
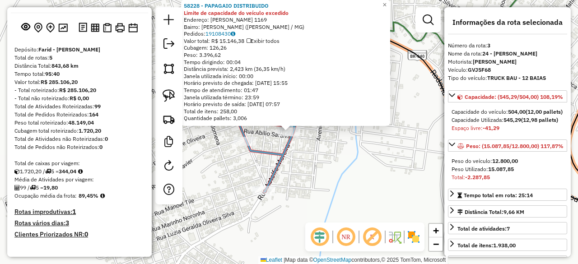
scroll to position [37, 0]
click at [332, 189] on div "58228 - PAPAGAIO DISTRIBUIDO Limite de capacidade do veículo excedido Endereço:…" at bounding box center [289, 132] width 578 height 264
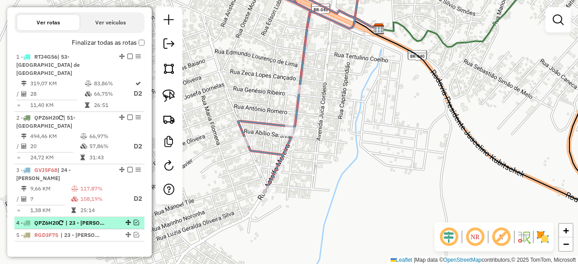
scroll to position [309, 0]
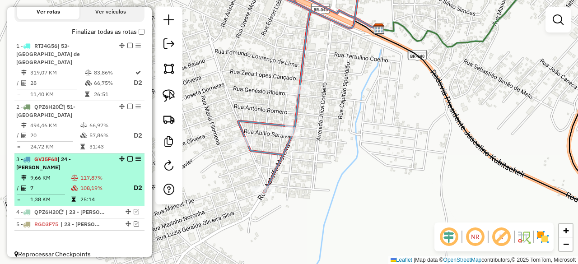
click at [127, 156] on em at bounding box center [129, 158] width 5 height 5
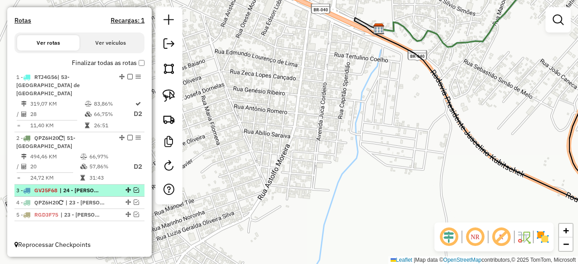
scroll to position [268, 0]
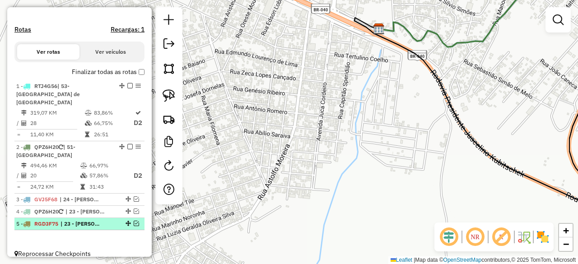
click at [134, 221] on em at bounding box center [136, 223] width 5 height 5
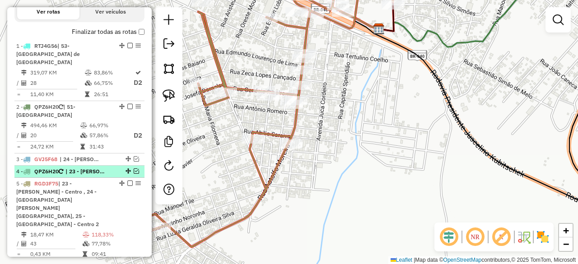
click at [135, 168] on em at bounding box center [136, 170] width 5 height 5
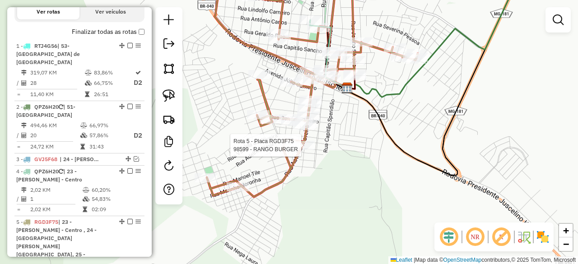
scroll to position [361, 0]
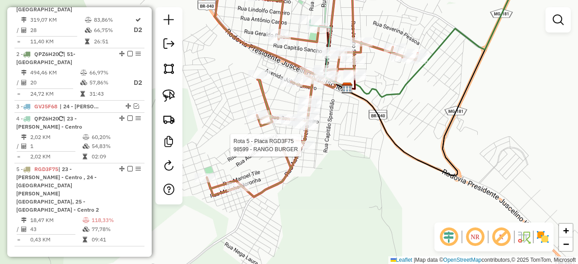
select select "*********"
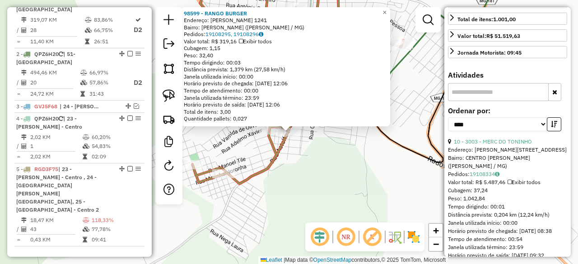
scroll to position [271, 0]
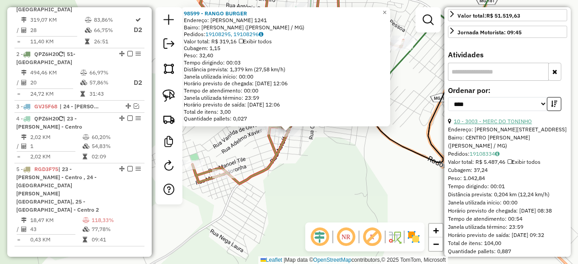
click at [505, 125] on link "10 - 3003 - MERC DO TONINHO" at bounding box center [493, 121] width 78 height 7
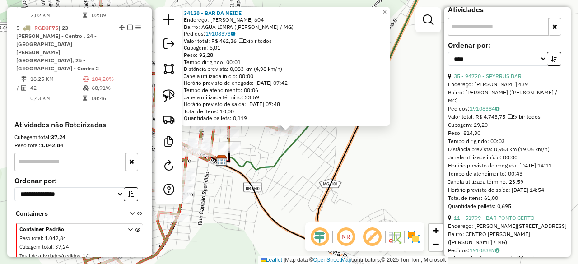
scroll to position [361, 0]
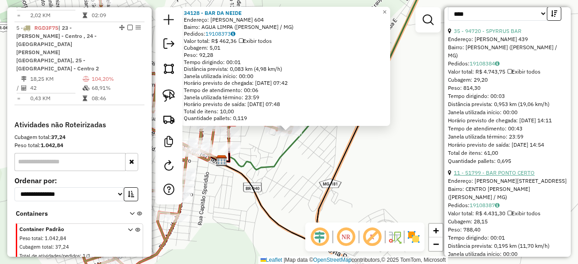
click at [516, 176] on link "11 - 51799 - BAR PONTO CERTO" at bounding box center [494, 172] width 81 height 7
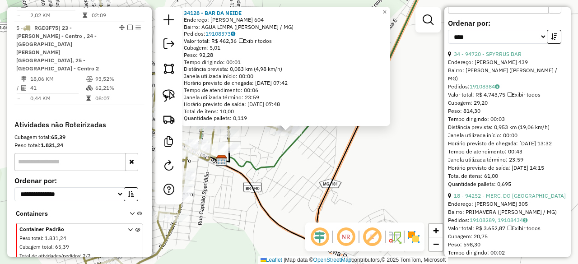
scroll to position [316, 0]
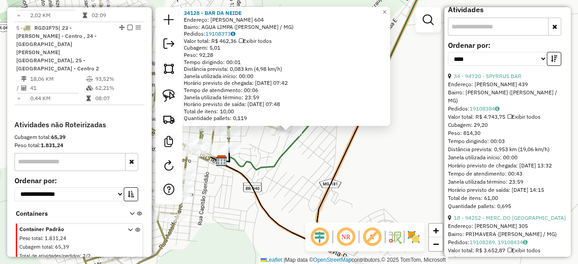
click at [306, 180] on div "34128 - BAR DA [PERSON_NAME]: [PERSON_NAME] 604 Bairro: AGUA LIMPA ([PERSON_NAM…" at bounding box center [289, 132] width 578 height 264
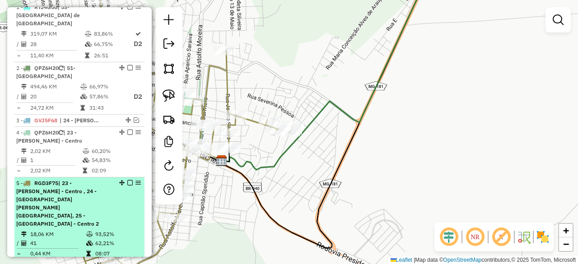
scroll to position [322, 0]
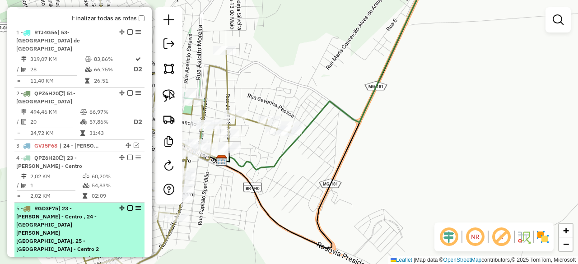
click at [128, 206] on em at bounding box center [129, 208] width 5 height 5
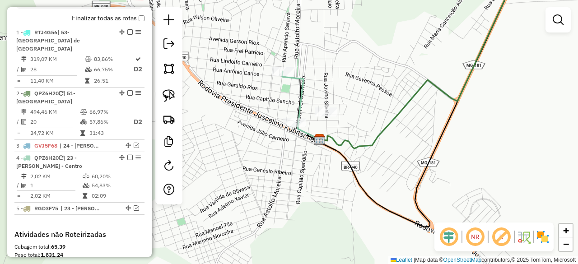
drag, startPoint x: 290, startPoint y: 176, endPoint x: 385, endPoint y: 156, distance: 97.4
click at [385, 156] on div "Janela de atendimento Grade de atendimento Capacidade Transportadoras Veículos …" at bounding box center [289, 132] width 578 height 264
click at [169, 98] on img at bounding box center [169, 95] width 13 height 13
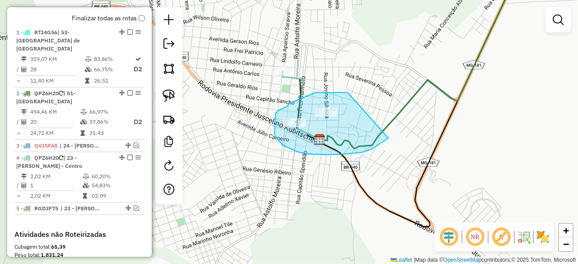
drag, startPoint x: 348, startPoint y: 93, endPoint x: 396, endPoint y: 131, distance: 61.4
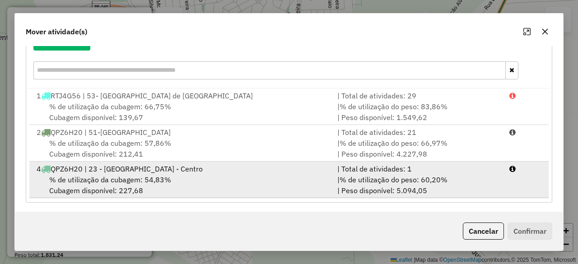
scroll to position [116, 0]
click at [121, 175] on span "% de utilização da cubagem: 54,83%" at bounding box center [110, 179] width 122 height 9
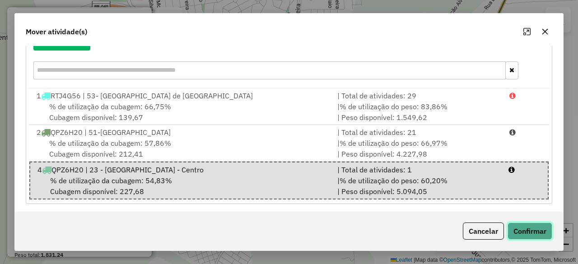
click at [534, 232] on button "Confirmar" at bounding box center [530, 231] width 45 height 17
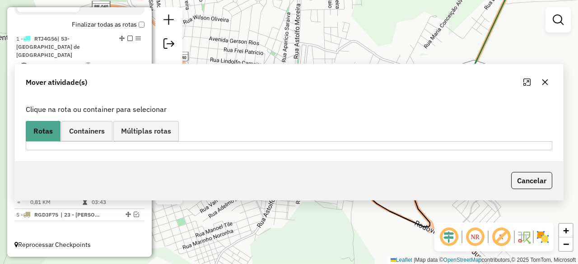
scroll to position [0, 0]
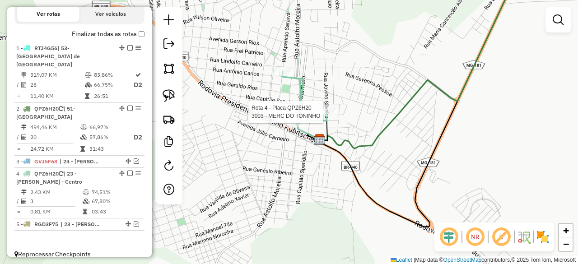
select select "*********"
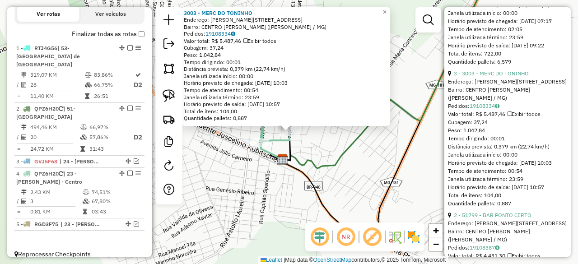
scroll to position [384, 0]
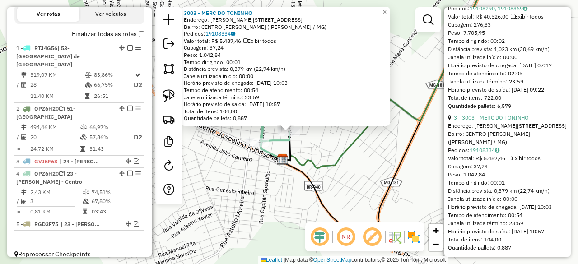
click at [257, 162] on div "3003 - MERC DO [PERSON_NAME]: [PERSON_NAME], 624 Bairro: CENTRO [PERSON_NAME] (…" at bounding box center [289, 132] width 578 height 264
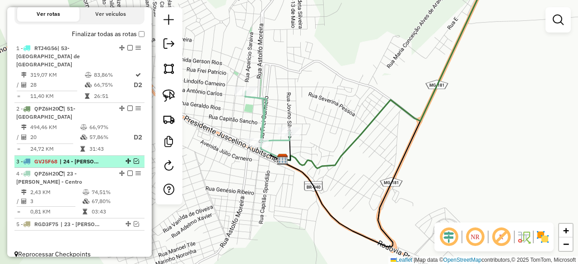
click at [134, 159] on em at bounding box center [136, 161] width 5 height 5
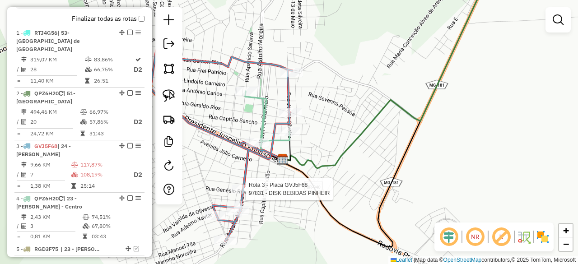
select select "*********"
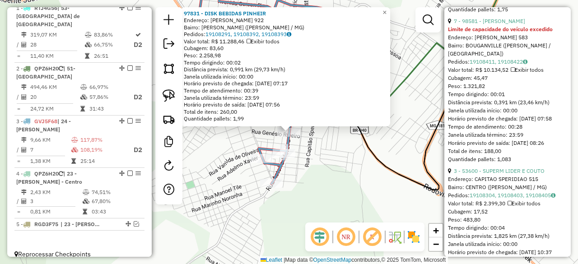
scroll to position [1069, 0]
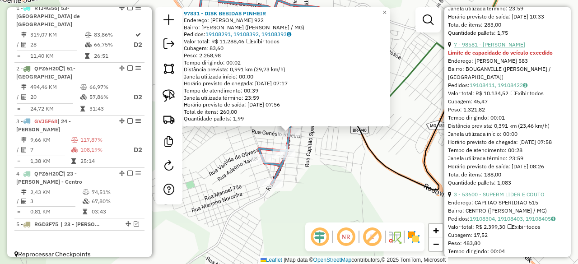
click at [512, 48] on link "7 - 98581 - [PERSON_NAME]" at bounding box center [489, 44] width 71 height 7
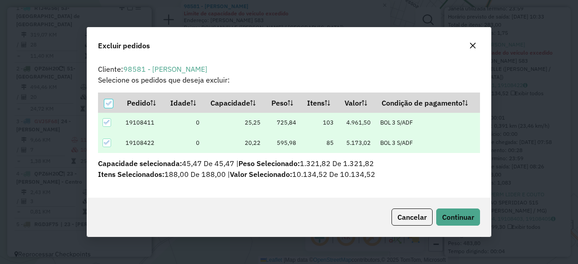
scroll to position [0, 0]
click at [447, 213] on span "Continuar" at bounding box center [458, 217] width 32 height 9
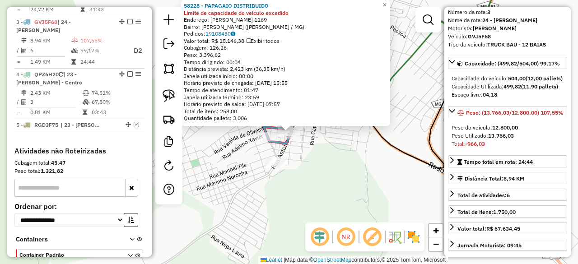
scroll to position [90, 0]
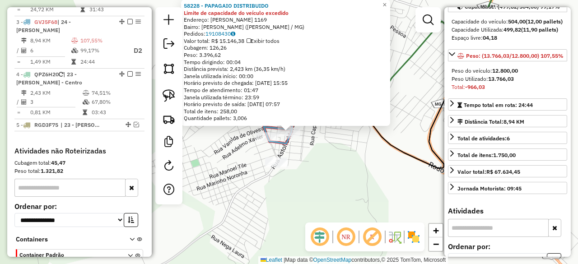
click at [309, 163] on div "58228 - PAPAGAIO DISTRIBUIDO Limite de capacidade do veículo excedido Endereço:…" at bounding box center [289, 132] width 578 height 264
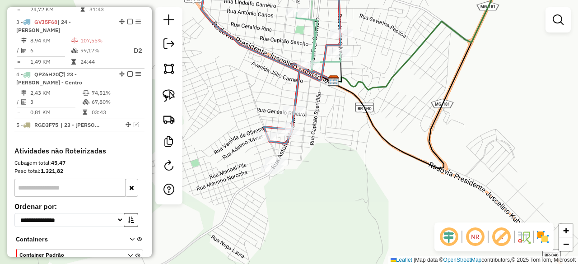
click at [176, 95] on link at bounding box center [169, 96] width 20 height 20
drag, startPoint x: 278, startPoint y: 150, endPoint x: 308, endPoint y: 167, distance: 34.4
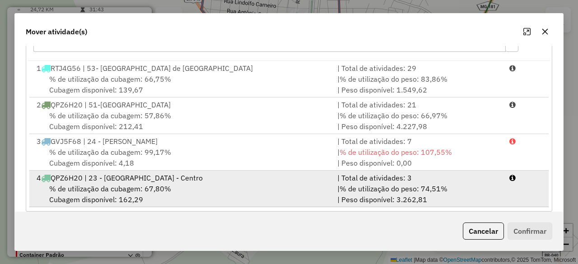
scroll to position [152, 0]
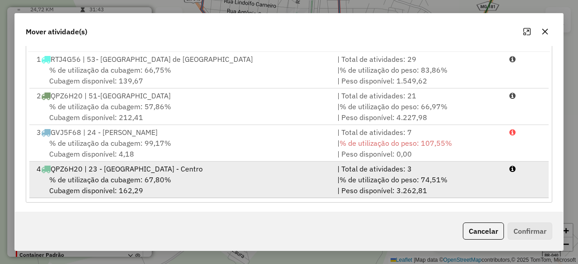
click at [93, 172] on div "4 QPZ6H20 | 23 - [GEOGRAPHIC_DATA] - Centro" at bounding box center [181, 169] width 301 height 11
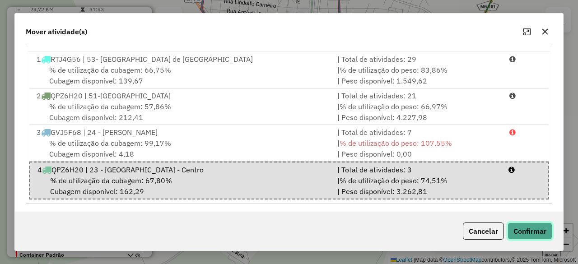
click at [529, 231] on button "Confirmar" at bounding box center [530, 231] width 45 height 17
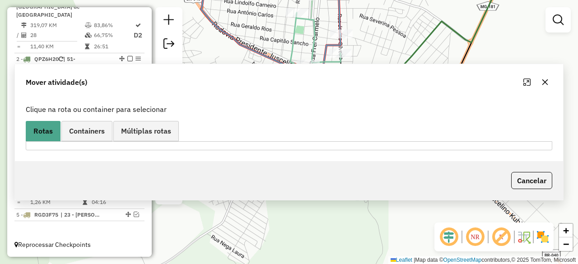
scroll to position [0, 0]
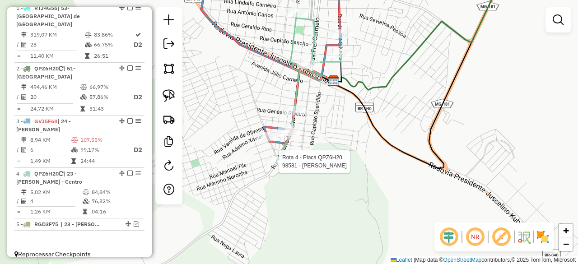
select select "*********"
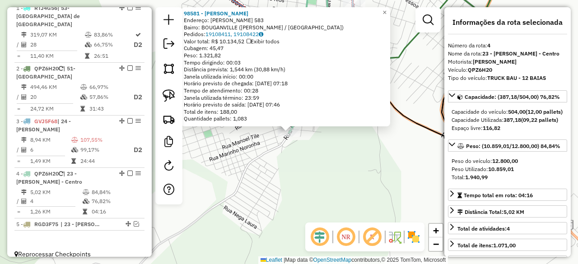
scroll to position [45, 0]
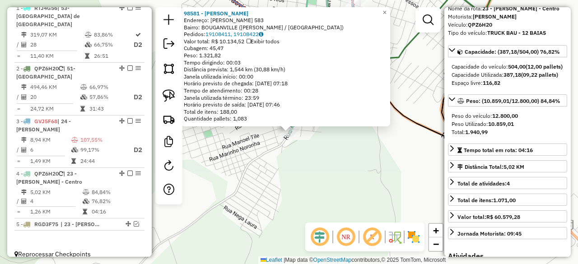
click at [328, 200] on div "98581 - [PERSON_NAME]: [PERSON_NAME] 583 Bairro: BOUGANVILLE ([PERSON_NAME] / […" at bounding box center [289, 132] width 578 height 264
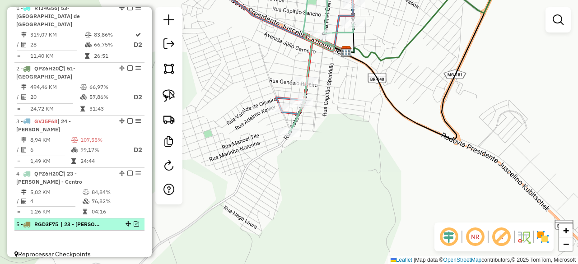
click at [134, 221] on em at bounding box center [136, 223] width 5 height 5
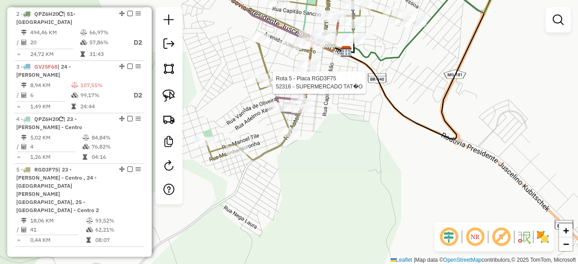
select select "*********"
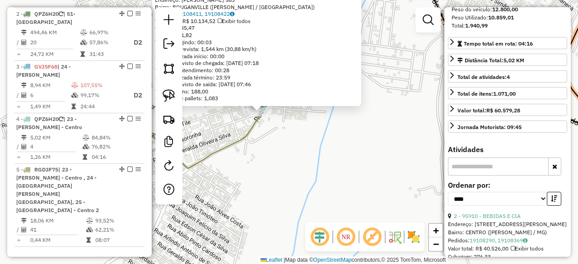
scroll to position [173, 0]
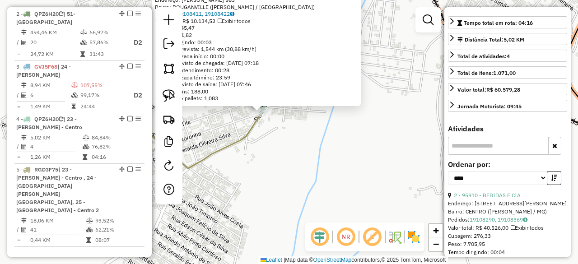
click at [301, 156] on div "98581 - [PERSON_NAME]: [PERSON_NAME] 583 Bairro: BOUGANVILLE ([PERSON_NAME] / […" at bounding box center [289, 132] width 578 height 264
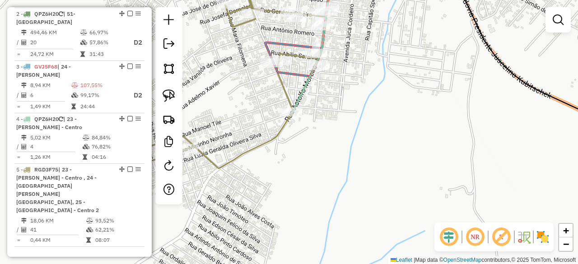
drag, startPoint x: 287, startPoint y: 156, endPoint x: 318, endPoint y: 156, distance: 30.7
click at [318, 156] on div "Janela de atendimento Grade de atendimento Capacidade Transportadoras Veículos …" at bounding box center [289, 132] width 578 height 264
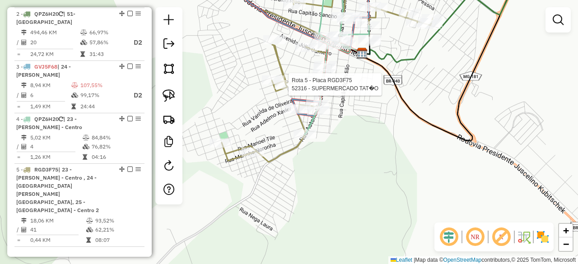
select select "*********"
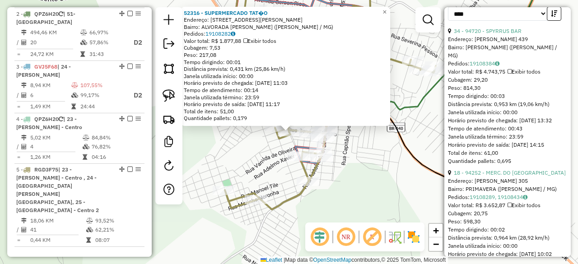
scroll to position [407, 0]
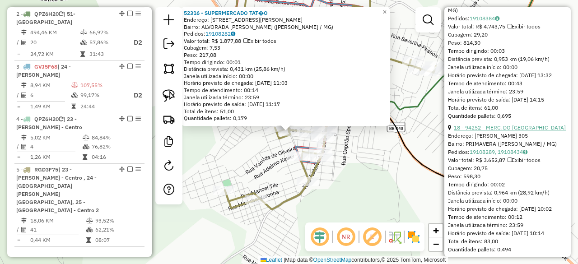
click at [505, 131] on link "18 - 94252 - MERC. DO [GEOGRAPHIC_DATA]" at bounding box center [510, 127] width 112 height 7
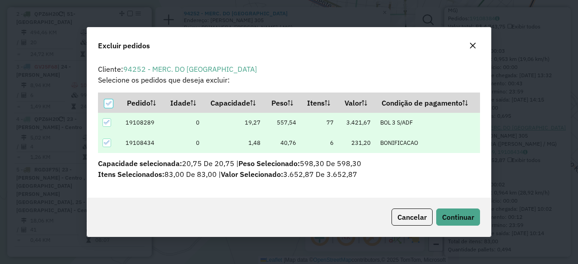
scroll to position [0, 0]
click at [454, 216] on span "Continuar" at bounding box center [458, 217] width 32 height 9
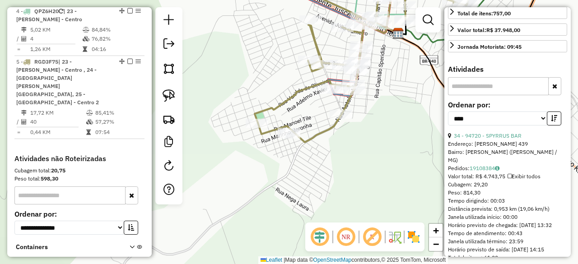
scroll to position [532, 0]
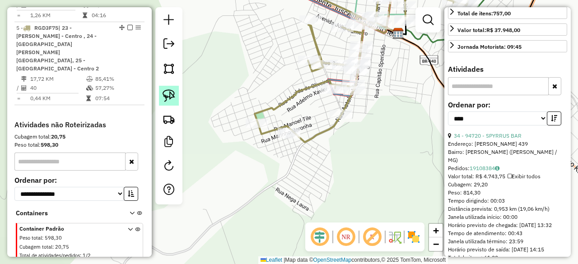
click at [167, 98] on img at bounding box center [169, 95] width 13 height 13
drag, startPoint x: 282, startPoint y: 118, endPoint x: 316, endPoint y: 138, distance: 39.3
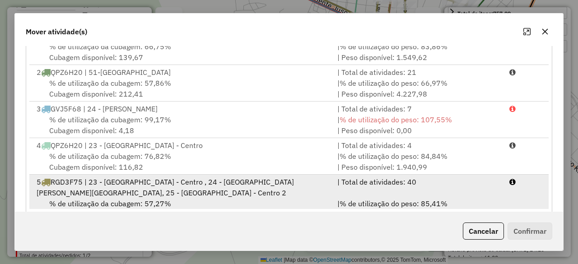
scroll to position [187, 0]
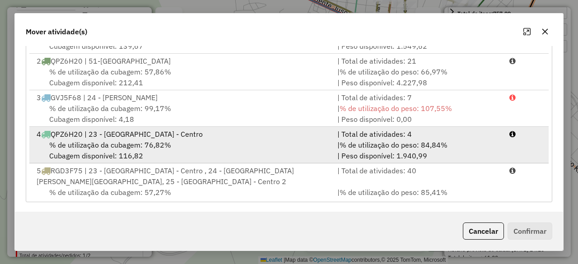
click at [125, 144] on span "% de utilização da cubagem: 76,82%" at bounding box center [110, 144] width 122 height 9
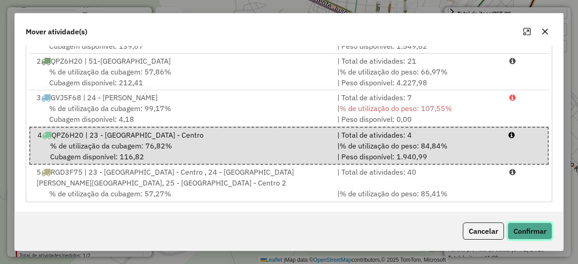
click at [535, 229] on button "Confirmar" at bounding box center [530, 231] width 45 height 17
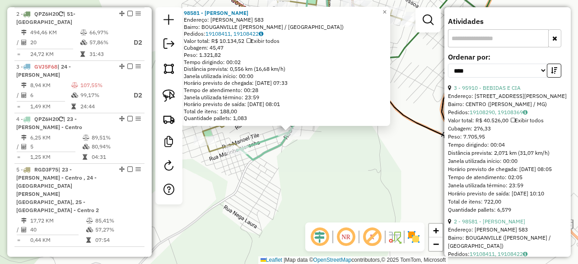
scroll to position [261, 0]
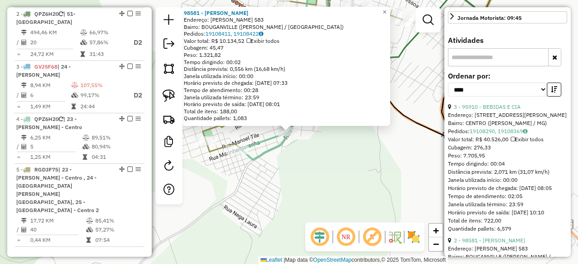
click at [316, 173] on div "98581 - [PERSON_NAME]: [PERSON_NAME] 583 Bairro: BOUGANVILLE ([PERSON_NAME] / […" at bounding box center [289, 132] width 578 height 264
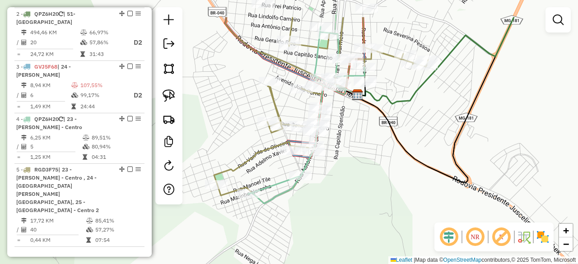
drag, startPoint x: 381, startPoint y: 133, endPoint x: 393, endPoint y: 179, distance: 47.5
click at [393, 179] on div "Janela de atendimento Grade de atendimento Capacidade Transportadoras Veículos …" at bounding box center [289, 132] width 578 height 264
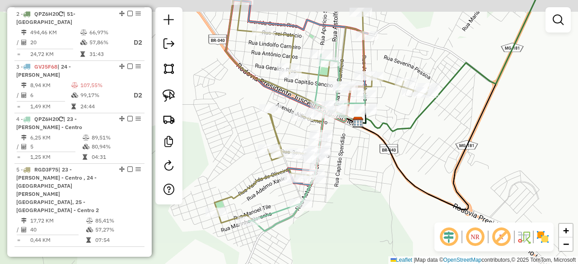
drag, startPoint x: 367, startPoint y: 155, endPoint x: 367, endPoint y: 179, distance: 23.9
click at [367, 179] on div "Janela de atendimento Grade de atendimento Capacidade Transportadoras Veículos …" at bounding box center [289, 132] width 578 height 264
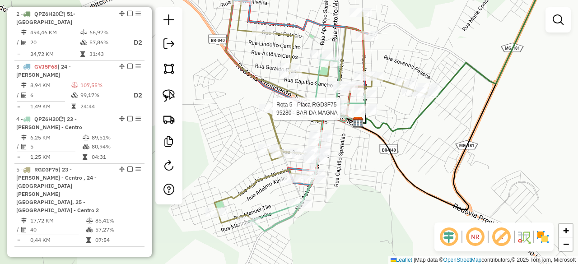
select select "*********"
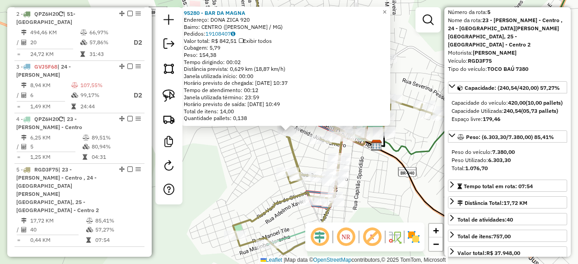
scroll to position [45, 0]
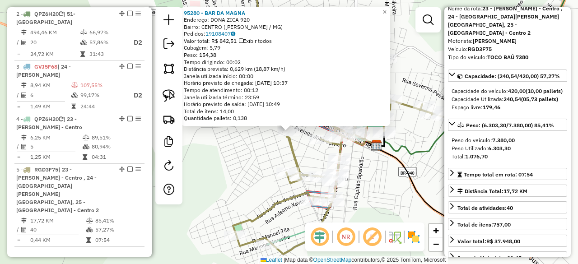
click at [391, 187] on div "95280 - BAR DA MAGNA Endereço: DONA ZICA 920 Bairro: CENTRO ([PERSON_NAME] / [G…" at bounding box center [289, 132] width 578 height 264
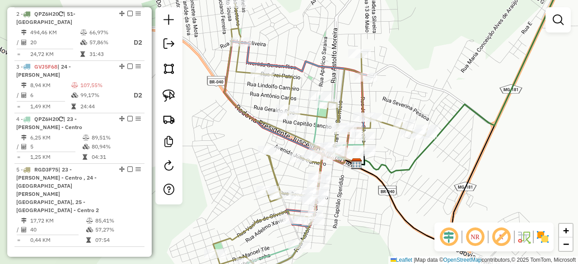
drag, startPoint x: 496, startPoint y: 52, endPoint x: 444, endPoint y: 109, distance: 77.1
click at [444, 109] on div "Janela de atendimento Grade de atendimento Capacidade Transportadoras Veículos …" at bounding box center [289, 132] width 578 height 264
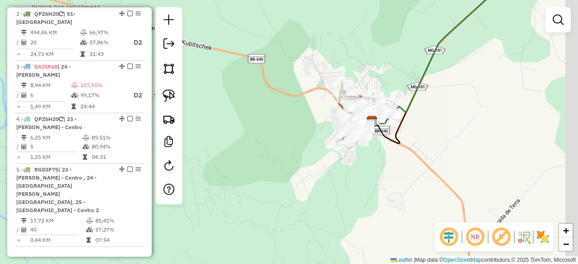
drag, startPoint x: 474, startPoint y: 78, endPoint x: 412, endPoint y: 131, distance: 82.3
click at [415, 129] on div "Janela de atendimento Grade de atendimento Capacidade Transportadoras Veículos …" at bounding box center [289, 132] width 578 height 264
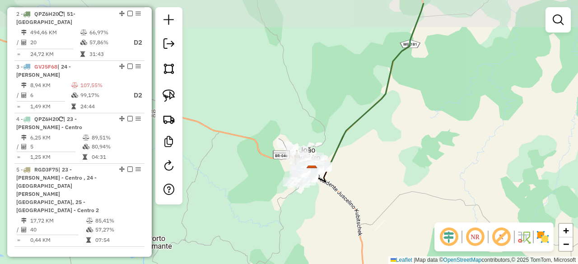
drag, startPoint x: 477, startPoint y: 66, endPoint x: 401, endPoint y: 133, distance: 101.1
click at [403, 131] on div "Janela de atendimento Grade de atendimento Capacidade Transportadoras Veículos …" at bounding box center [289, 132] width 578 height 264
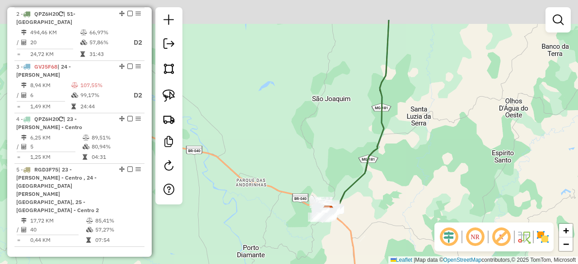
drag, startPoint x: 466, startPoint y: 73, endPoint x: 426, endPoint y: 166, distance: 101.0
click at [427, 161] on div "Janela de atendimento Grade de atendimento Capacidade Transportadoras Veículos …" at bounding box center [289, 132] width 578 height 264
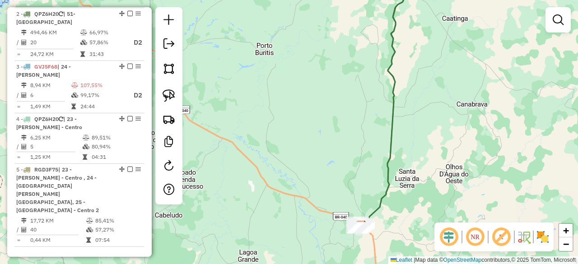
drag, startPoint x: 449, startPoint y: 92, endPoint x: 432, endPoint y: 144, distance: 55.0
click at [432, 144] on div "Janela de atendimento Grade de atendimento Capacidade Transportadoras Veículos …" at bounding box center [289, 132] width 578 height 264
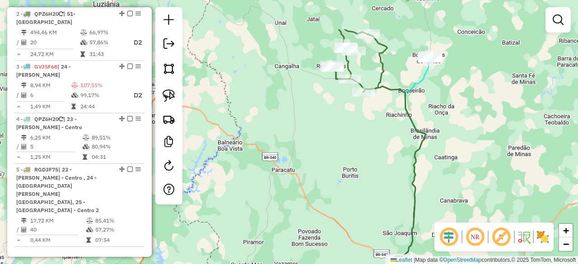
drag, startPoint x: 465, startPoint y: 108, endPoint x: 469, endPoint y: 213, distance: 104.4
click at [472, 204] on div "Janela de atendimento Grade de atendimento Capacidade Transportadoras Veículos …" at bounding box center [289, 132] width 578 height 264
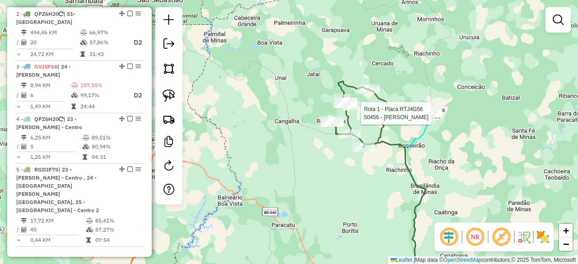
select select "*********"
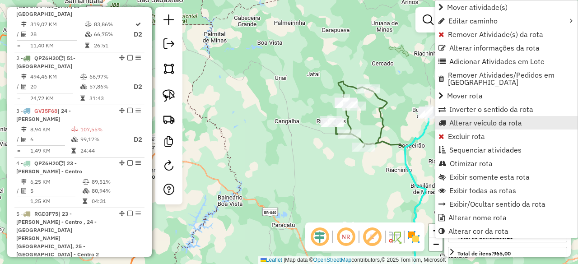
scroll to position [338, 0]
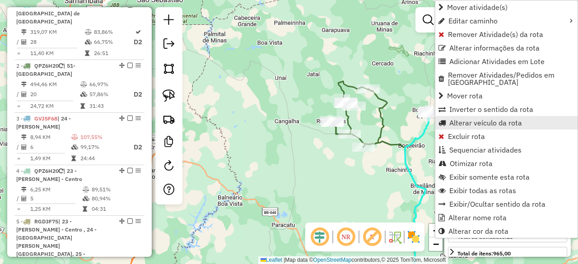
click at [483, 119] on span "Alterar veículo da rota" at bounding box center [485, 122] width 73 height 7
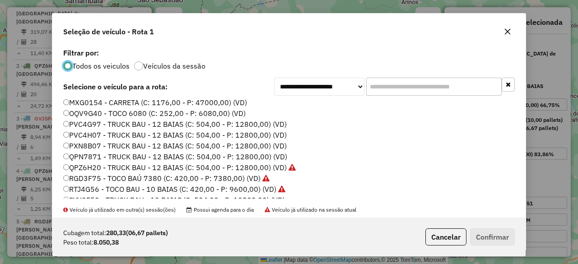
scroll to position [96, 0]
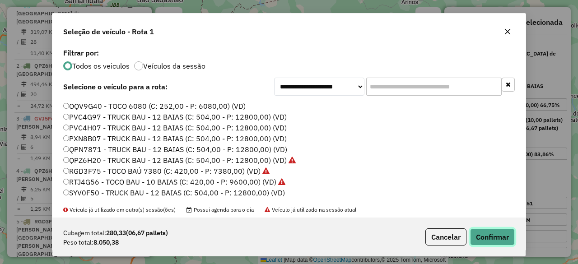
click at [491, 236] on button "Confirmar" at bounding box center [492, 237] width 45 height 17
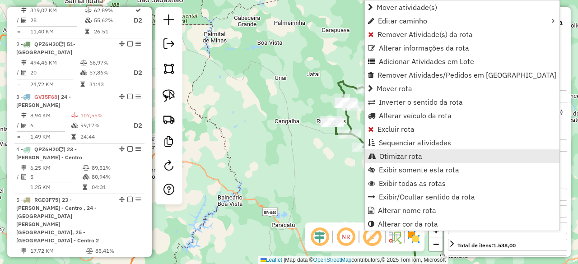
scroll to position [390, 0]
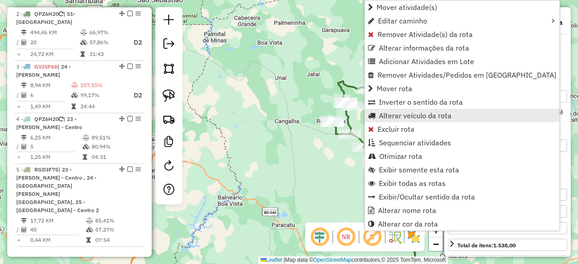
click at [424, 116] on span "Alterar veículo da rota" at bounding box center [415, 115] width 73 height 7
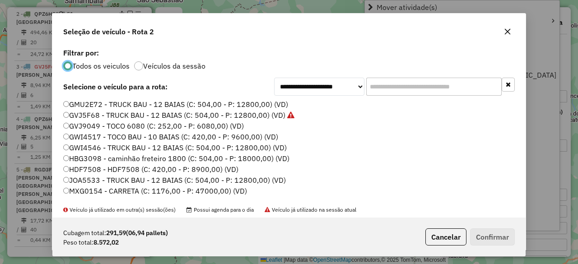
scroll to position [5, 3]
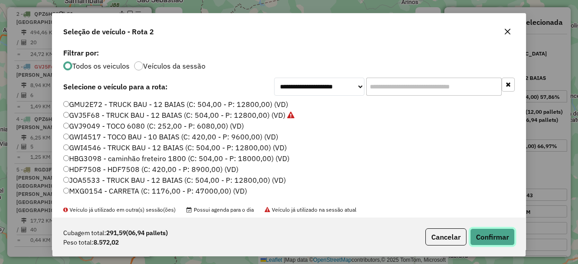
click at [486, 231] on button "Confirmar" at bounding box center [492, 237] width 45 height 17
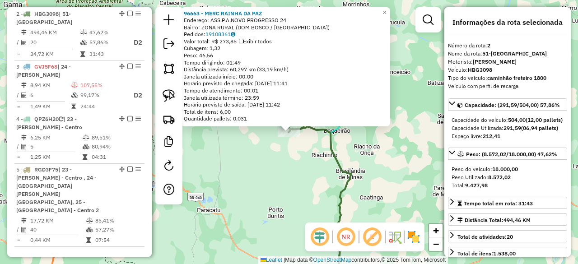
scroll to position [45, 0]
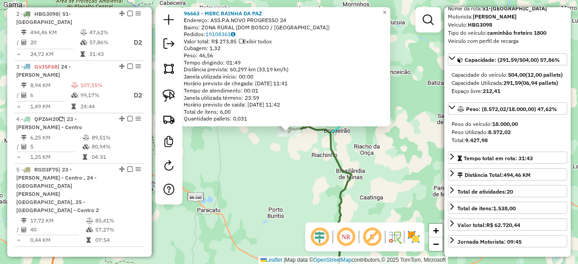
click at [301, 168] on div "96663 - MERC RAINHA DA [PERSON_NAME]: ASS.P.A.NOVO PROGRESSO 24 Bairro: ZONA RU…" at bounding box center [289, 132] width 578 height 264
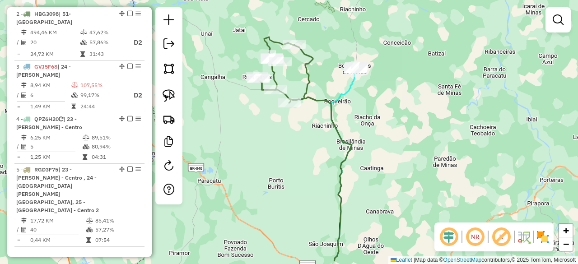
drag, startPoint x: 403, startPoint y: 190, endPoint x: 396, endPoint y: 129, distance: 61.8
click at [397, 133] on div "Janela de atendimento Grade de atendimento Capacidade Transportadoras Veículos …" at bounding box center [289, 132] width 578 height 264
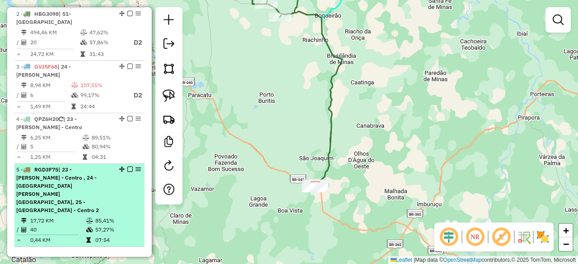
scroll to position [345, 0]
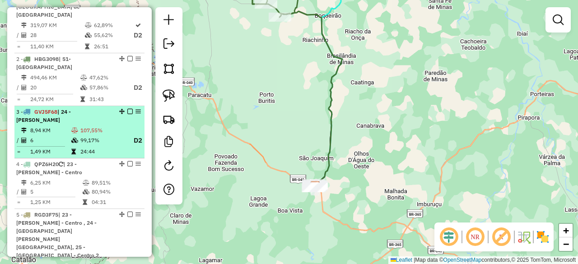
click at [69, 108] on span "| 24 - [PERSON_NAME]" at bounding box center [43, 115] width 55 height 15
select select "*********"
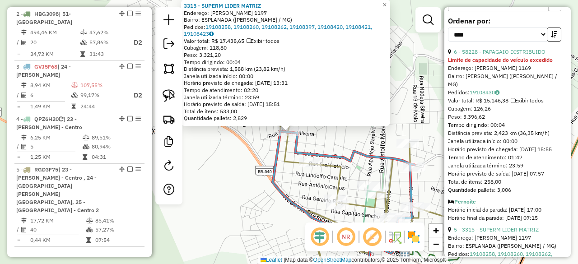
scroll to position [361, 0]
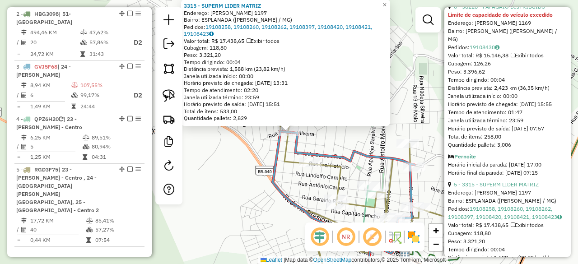
click at [415, 88] on div "3315 - SUPERM LIDER MATRIZ Endereço: [PERSON_NAME] 1197 Bairro: ESPLANADA ([PER…" at bounding box center [289, 132] width 578 height 264
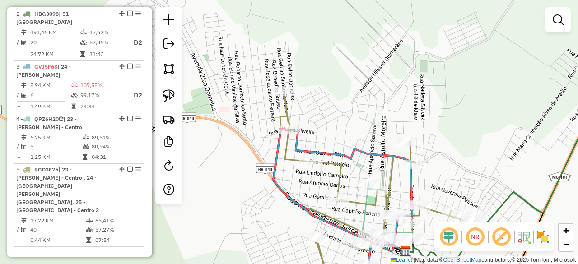
drag, startPoint x: 460, startPoint y: 136, endPoint x: 440, endPoint y: 89, distance: 51.6
click at [440, 90] on div "Janela de atendimento Grade de atendimento Capacidade Transportadoras Veículos …" at bounding box center [289, 132] width 578 height 264
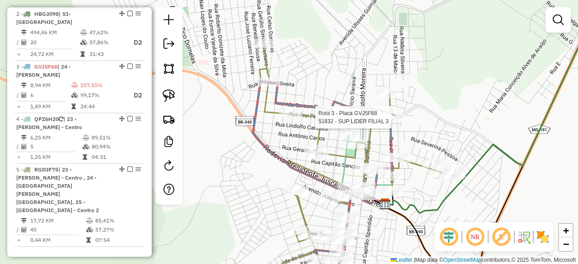
select select "*********"
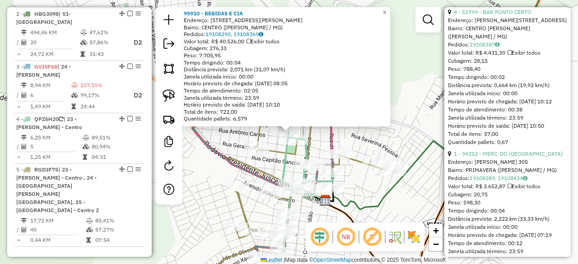
scroll to position [805, 0]
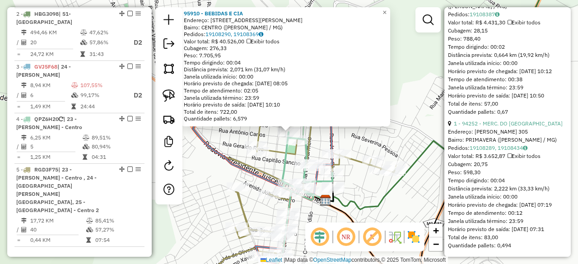
click at [426, 128] on div "95910 - BEBIDAS E CIA Endereço: [STREET_ADDRESS][PERSON_NAME] Bairro: CENTRO ([…" at bounding box center [289, 132] width 578 height 264
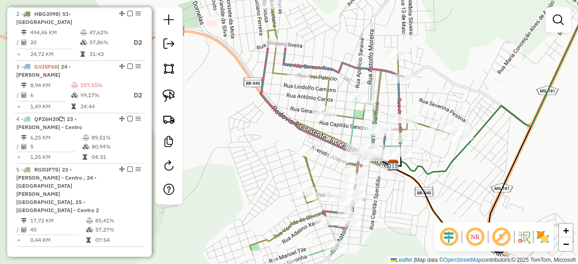
drag, startPoint x: 402, startPoint y: 210, endPoint x: 466, endPoint y: 172, distance: 74.4
click at [470, 174] on div "Janela de atendimento Grade de atendimento Capacidade Transportadoras Veículos …" at bounding box center [289, 132] width 578 height 264
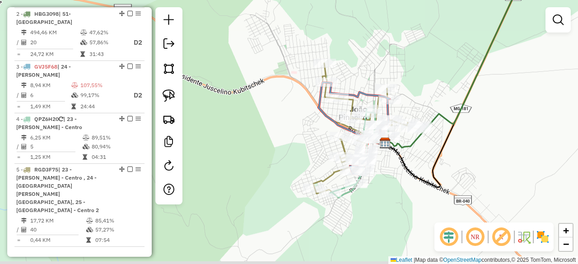
drag, startPoint x: 391, startPoint y: 211, endPoint x: 374, endPoint y: 169, distance: 45.0
click at [376, 171] on div "Janela de atendimento Grade de atendimento Capacidade Transportadoras Veículos …" at bounding box center [289, 132] width 578 height 264
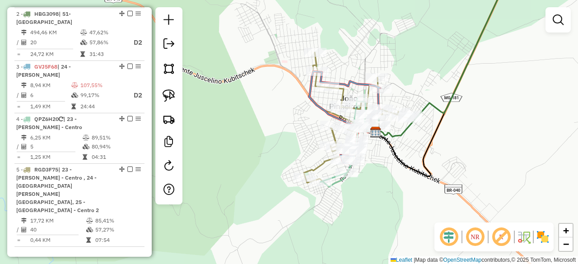
drag, startPoint x: 384, startPoint y: 168, endPoint x: 360, endPoint y: 181, distance: 26.9
click at [362, 181] on div "Janela de atendimento Grade de atendimento Capacidade Transportadoras Veículos …" at bounding box center [289, 132] width 578 height 264
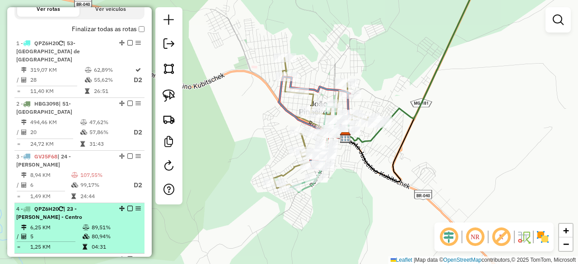
scroll to position [300, 0]
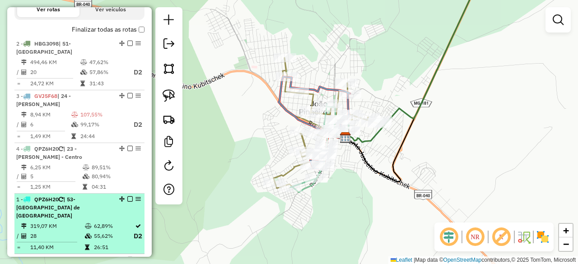
drag, startPoint x: 119, startPoint y: 48, endPoint x: 94, endPoint y: 243, distance: 196.8
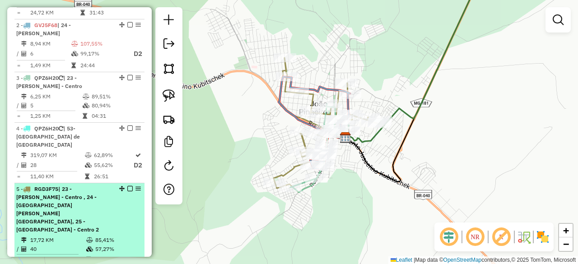
scroll to position [390, 0]
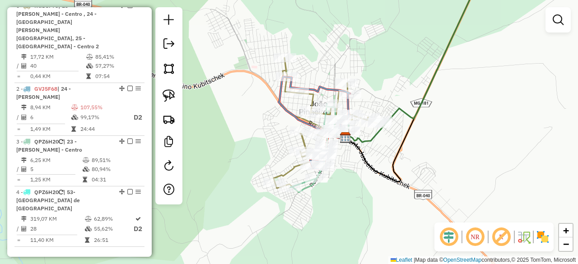
drag, startPoint x: 117, startPoint y: 159, endPoint x: 117, endPoint y: 29, distance: 129.6
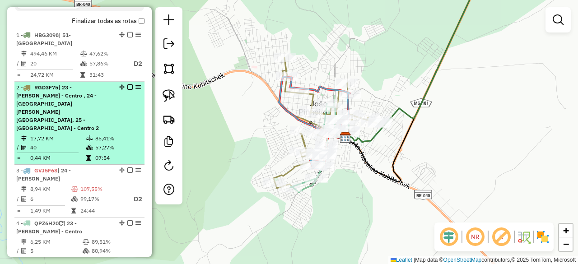
scroll to position [300, 0]
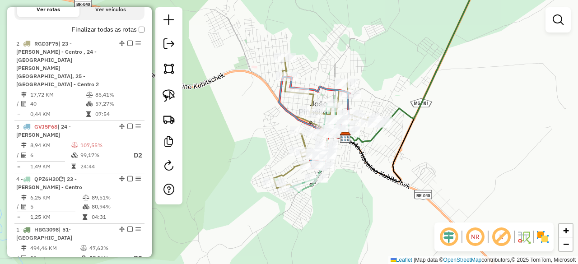
drag, startPoint x: 118, startPoint y: 49, endPoint x: 91, endPoint y: 232, distance: 185.0
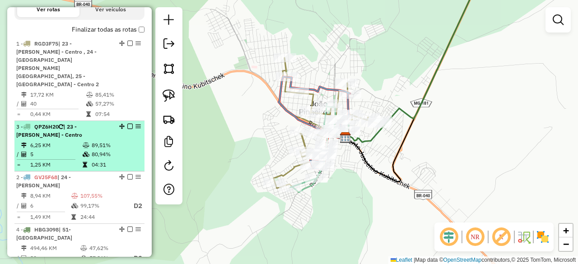
drag, startPoint x: 120, startPoint y: 168, endPoint x: 120, endPoint y: 126, distance: 42.9
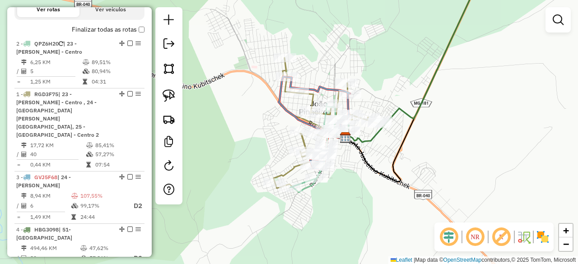
drag, startPoint x: 120, startPoint y: 117, endPoint x: 111, endPoint y: 64, distance: 54.0
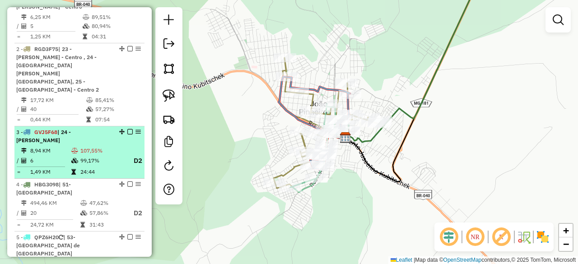
scroll to position [390, 0]
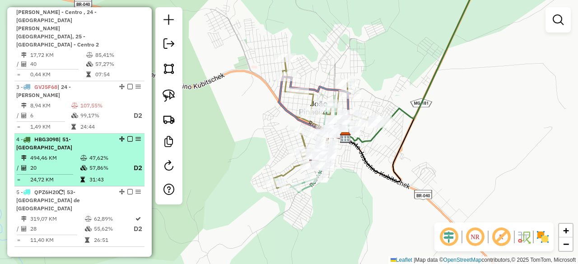
drag, startPoint x: 72, startPoint y: 137, endPoint x: 89, endPoint y: 140, distance: 17.5
click at [72, 154] on td "494,46 KM" at bounding box center [55, 158] width 50 height 9
select select "*********"
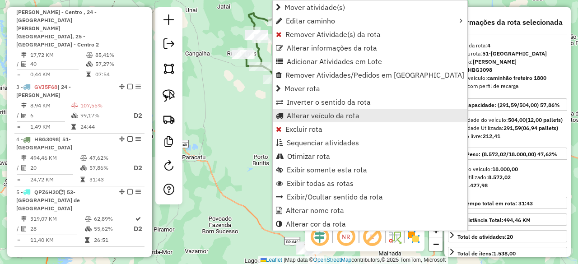
click at [318, 118] on span "Alterar veículo da rota" at bounding box center [323, 115] width 73 height 7
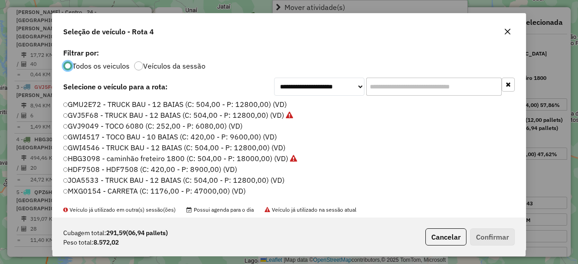
scroll to position [5, 3]
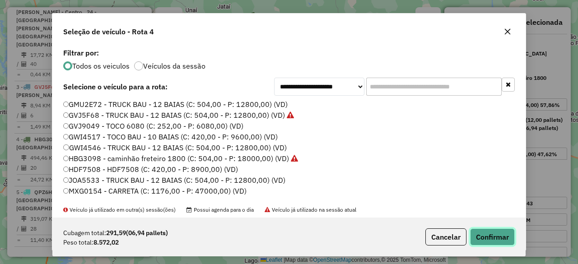
click at [489, 235] on button "Confirmar" at bounding box center [492, 237] width 45 height 17
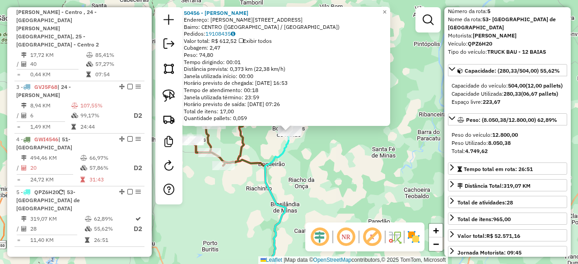
scroll to position [90, 0]
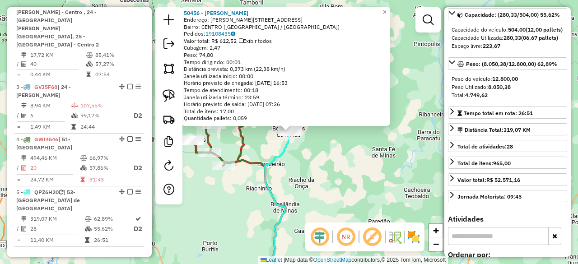
click at [356, 155] on div "50456 - [PERSON_NAME]: [STREET_ADDRESS][PERSON_NAME] Bairro: [GEOGRAPHIC_DATA] …" at bounding box center [289, 132] width 578 height 264
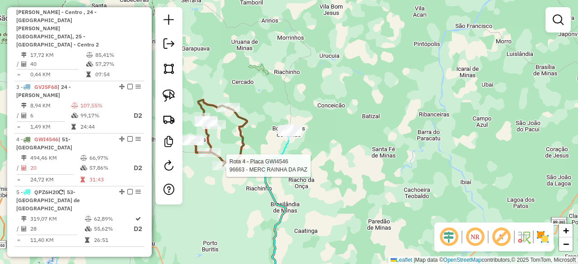
select select "*********"
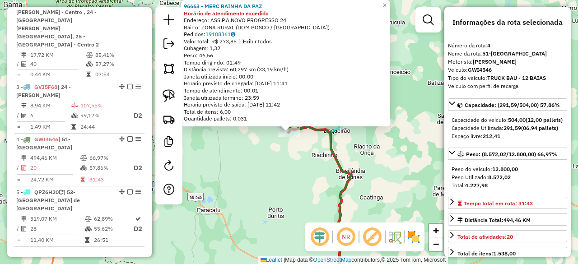
click at [379, 144] on div "96663 - MERC RAINHA DA PAZ Horário de atendimento excedido Endereço: ASS.P.A.NO…" at bounding box center [289, 132] width 578 height 264
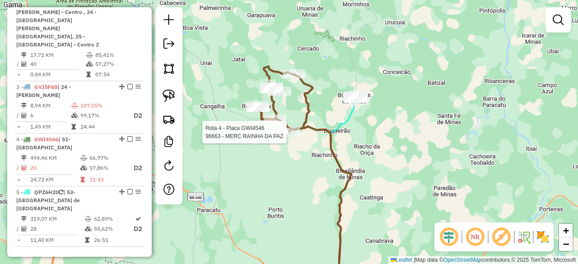
select select "*********"
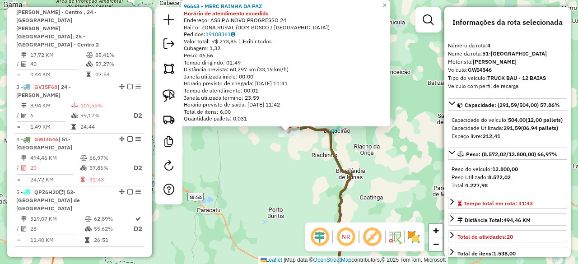
click at [404, 164] on div "96663 - MERC RAINHA DA PAZ Horário de atendimento excedido Endereço: ASS.P.A.NO…" at bounding box center [289, 132] width 578 height 264
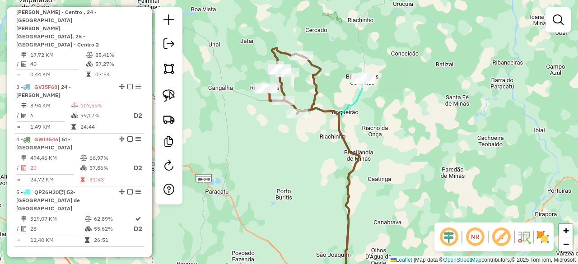
drag, startPoint x: 292, startPoint y: 186, endPoint x: 317, endPoint y: 112, distance: 77.4
click at [317, 113] on div "Janela de atendimento Grade de atendimento Capacidade Transportadoras Veículos …" at bounding box center [289, 132] width 578 height 264
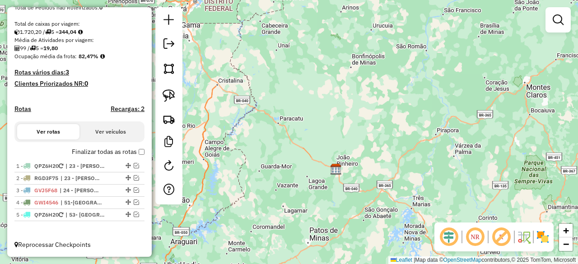
scroll to position [184, 0]
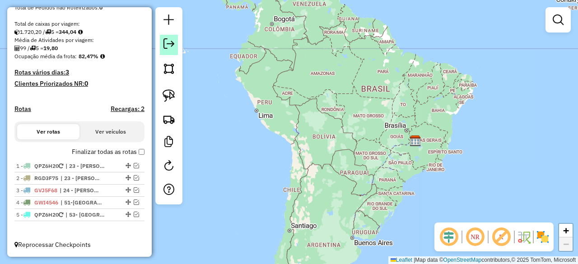
click at [169, 49] on em at bounding box center [169, 43] width 11 height 11
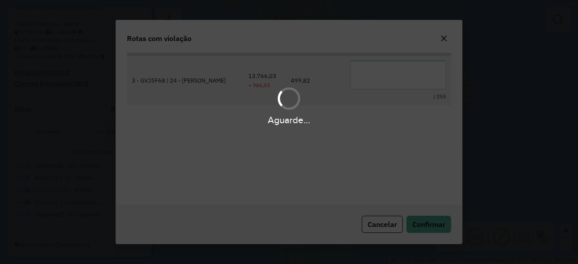
scroll to position [38, 0]
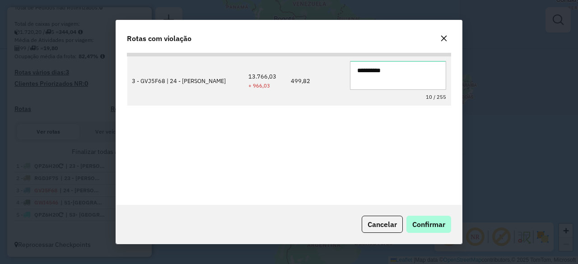
type textarea "**********"
click at [433, 222] on span "Confirmar" at bounding box center [428, 224] width 33 height 9
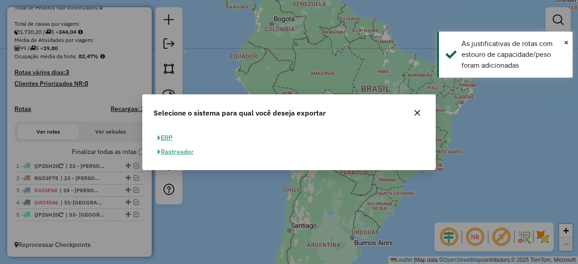
click at [172, 139] on button "ERP" at bounding box center [165, 138] width 23 height 14
select select "**"
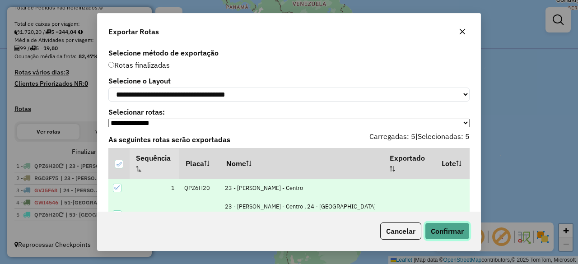
click at [461, 233] on button "Confirmar" at bounding box center [447, 231] width 45 height 17
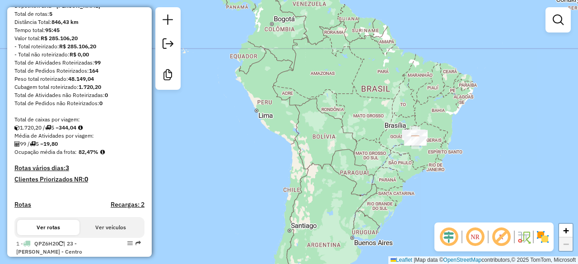
scroll to position [105, 0]
